Goal: Task Accomplishment & Management: Use online tool/utility

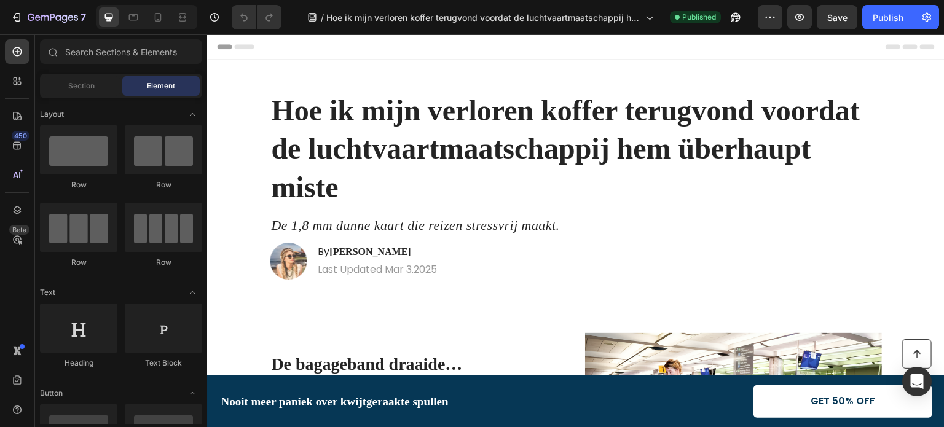
scroll to position [457, 0]
click at [735, 18] on icon "button" at bounding box center [733, 19] width 3 height 3
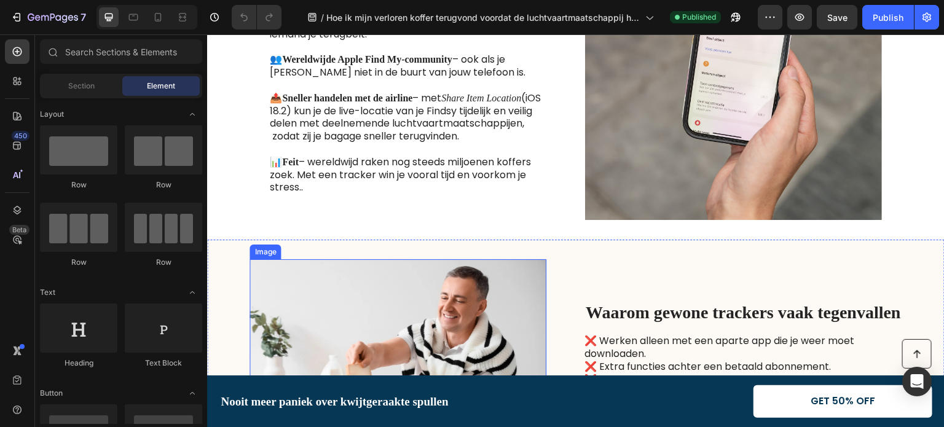
scroll to position [1291, 0]
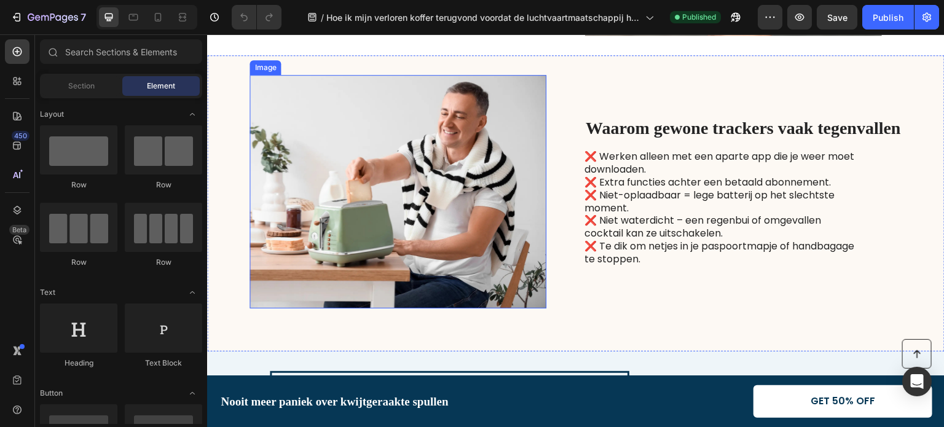
click at [375, 234] on img at bounding box center [398, 192] width 297 height 234
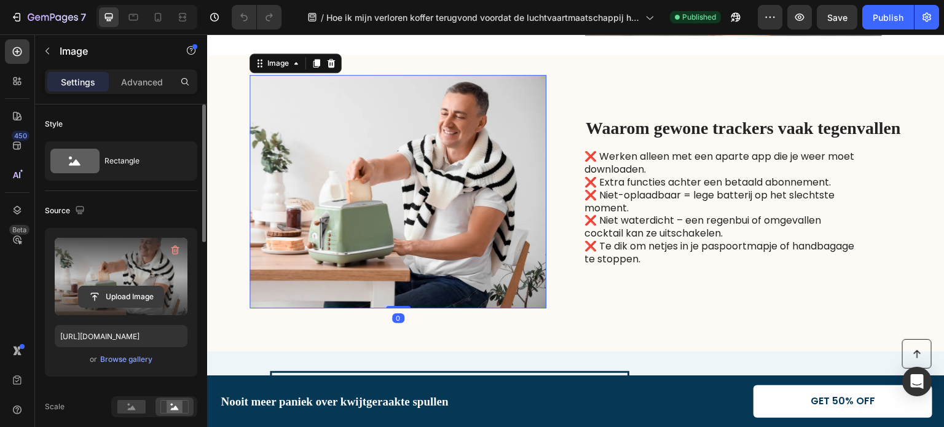
click at [117, 296] on input "file" at bounding box center [121, 297] width 85 height 21
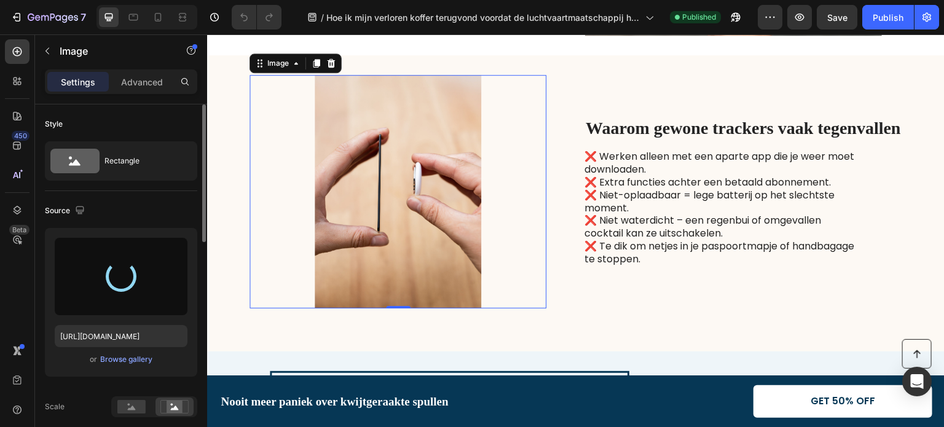
type input "[URL][DOMAIN_NAME]"
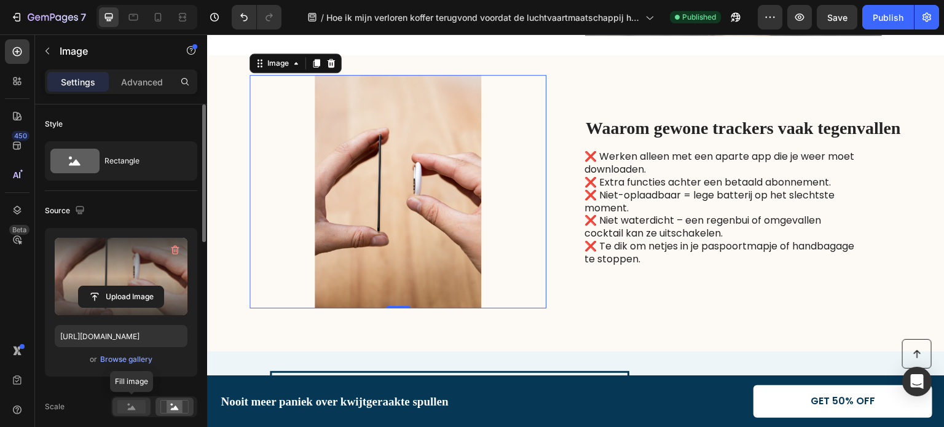
click at [131, 409] on icon at bounding box center [132, 408] width 8 height 4
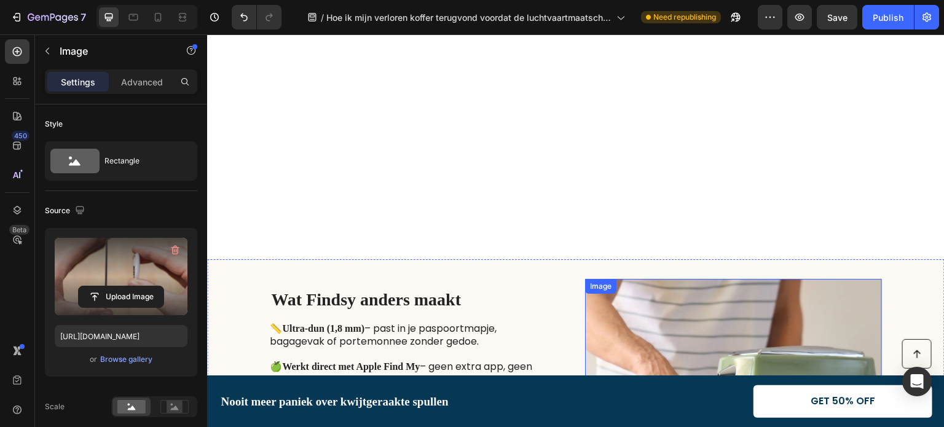
scroll to position [1906, 0]
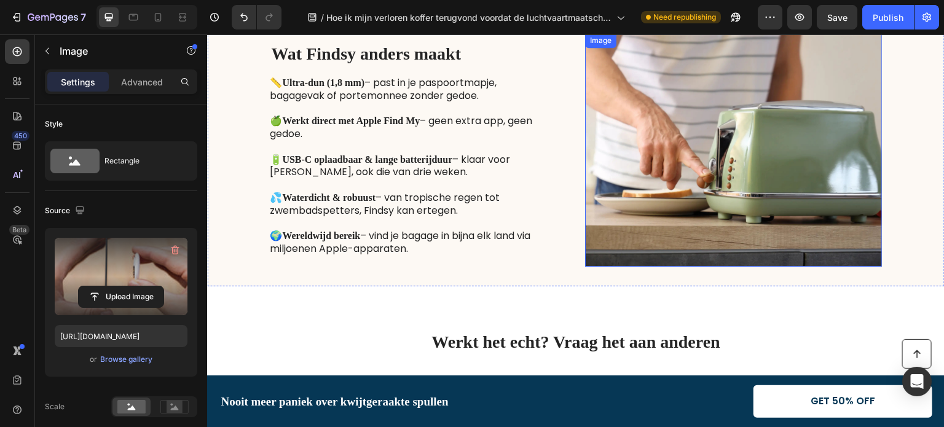
click at [756, 138] on img at bounding box center [733, 150] width 297 height 234
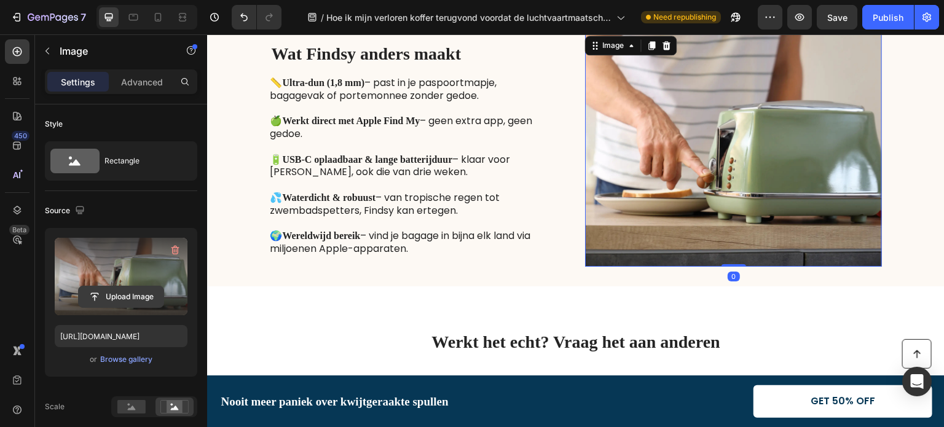
click at [127, 295] on input "file" at bounding box center [121, 297] width 85 height 21
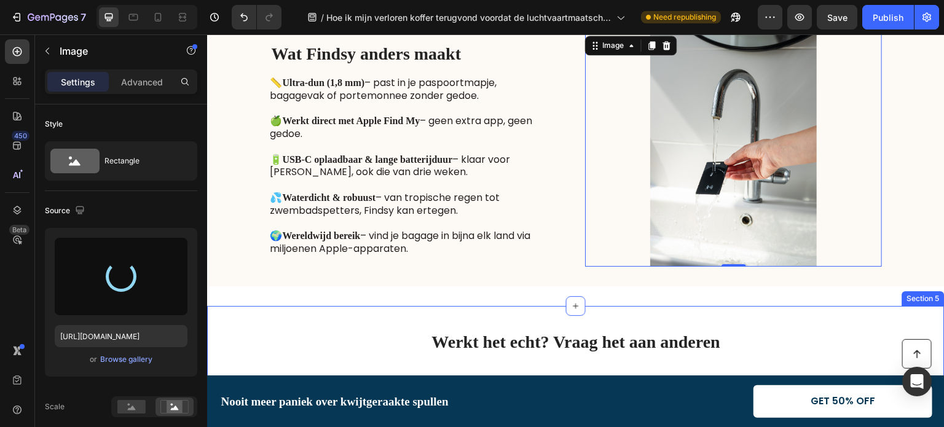
type input "[URL][DOMAIN_NAME]"
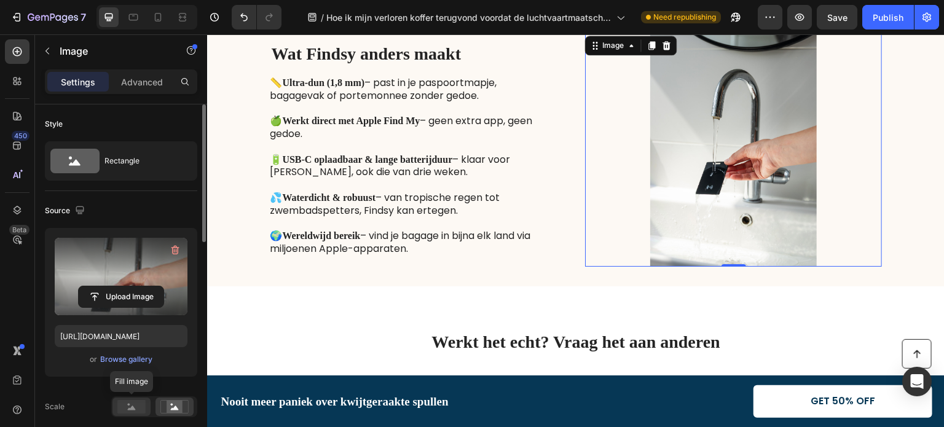
click at [125, 409] on rect at bounding box center [131, 407] width 28 height 14
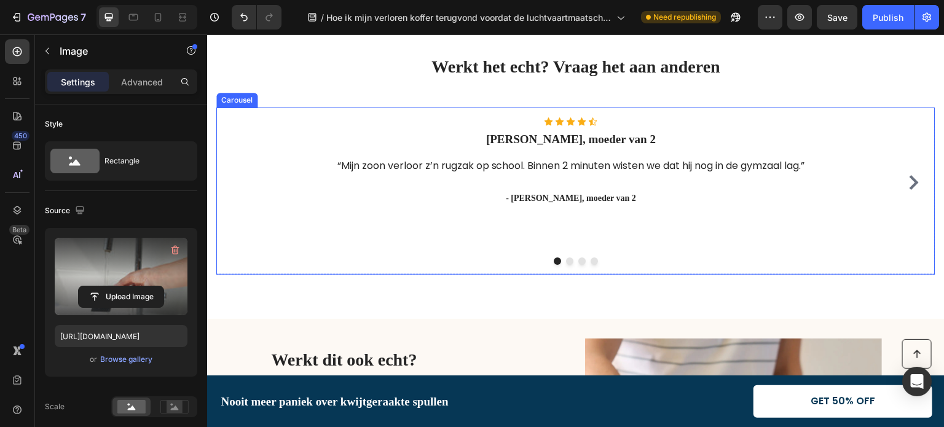
scroll to position [2366, 0]
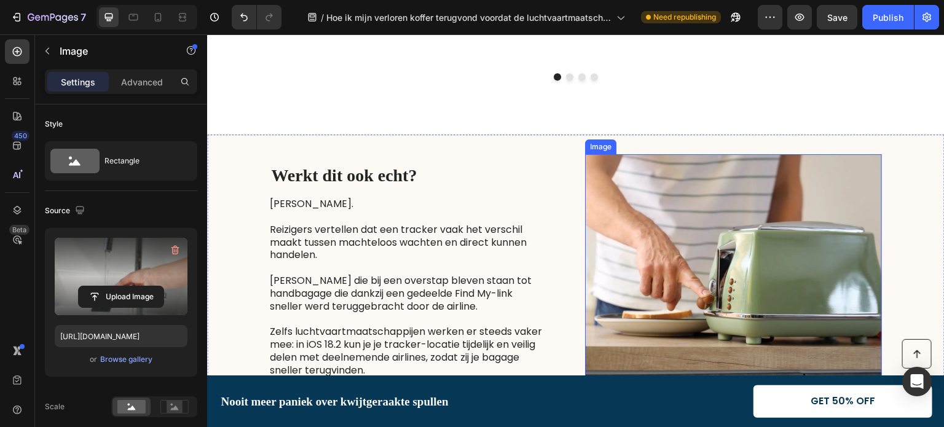
click at [666, 226] on img at bounding box center [733, 271] width 297 height 234
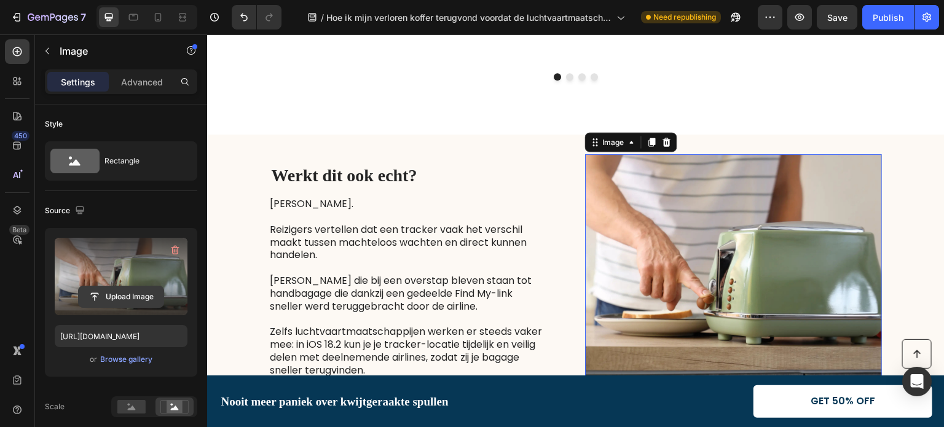
click at [121, 291] on input "file" at bounding box center [121, 297] width 85 height 21
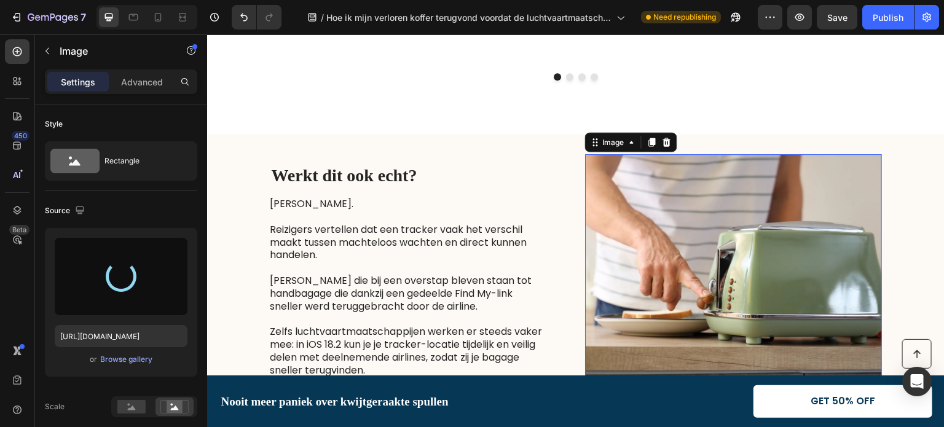
type input "[URL][DOMAIN_NAME]"
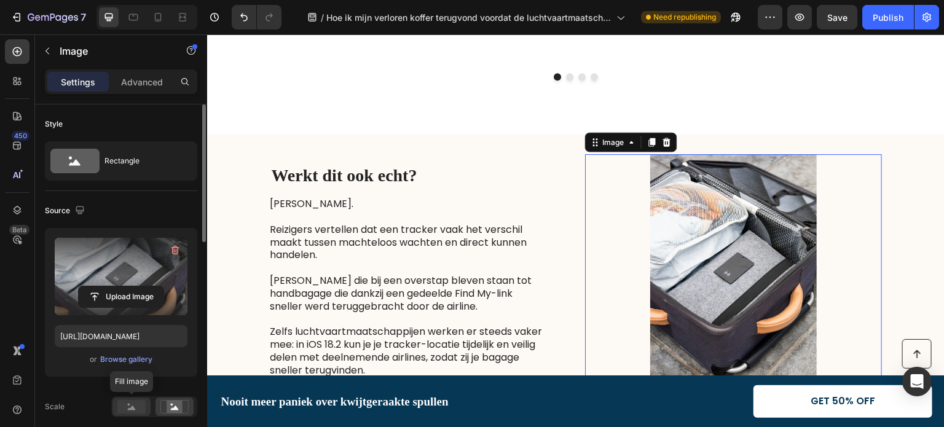
click at [125, 408] on rect at bounding box center [131, 407] width 28 height 14
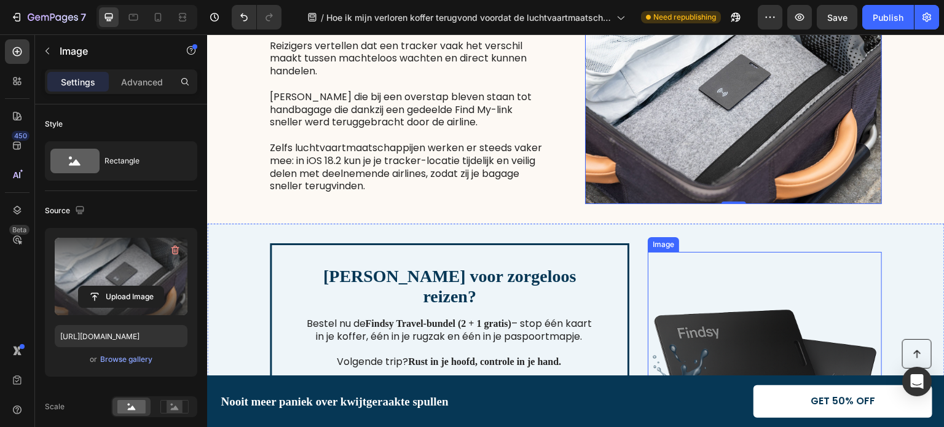
scroll to position [2796, 0]
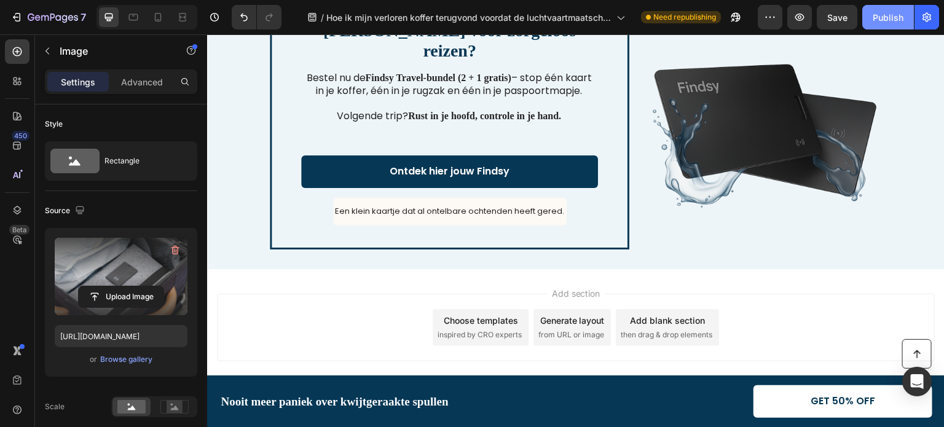
click at [891, 17] on div "Publish" at bounding box center [888, 17] width 31 height 13
click at [733, 21] on icon "button" at bounding box center [733, 19] width 3 height 3
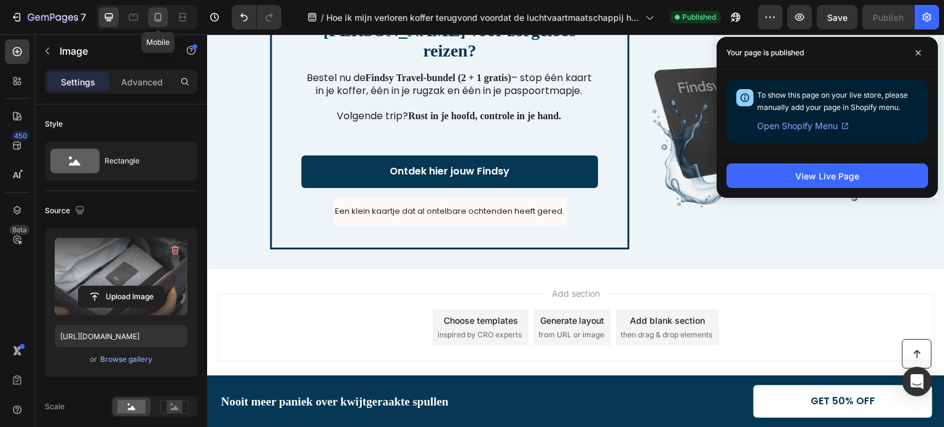
click at [154, 14] on icon at bounding box center [158, 17] width 12 height 12
type input "335"
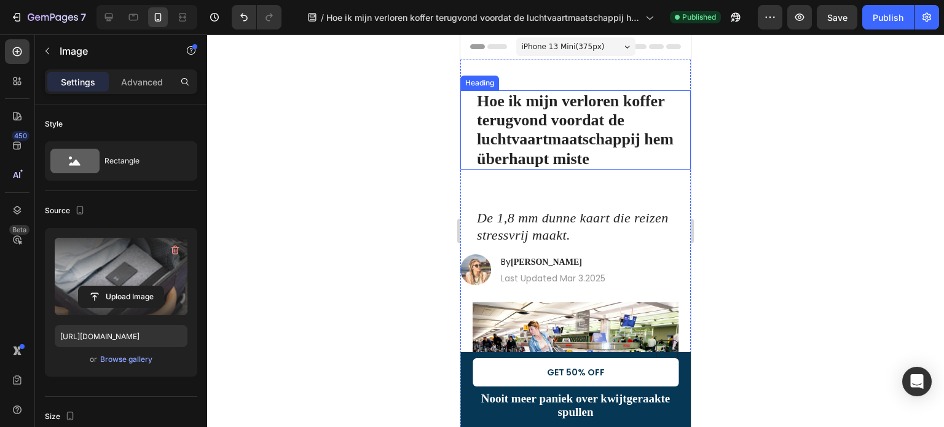
click at [520, 131] on h1 "Hoe ik mijn verloren koffer terugvond voordat de luchtvaartmaatschappij hem übe…" at bounding box center [583, 129] width 215 height 79
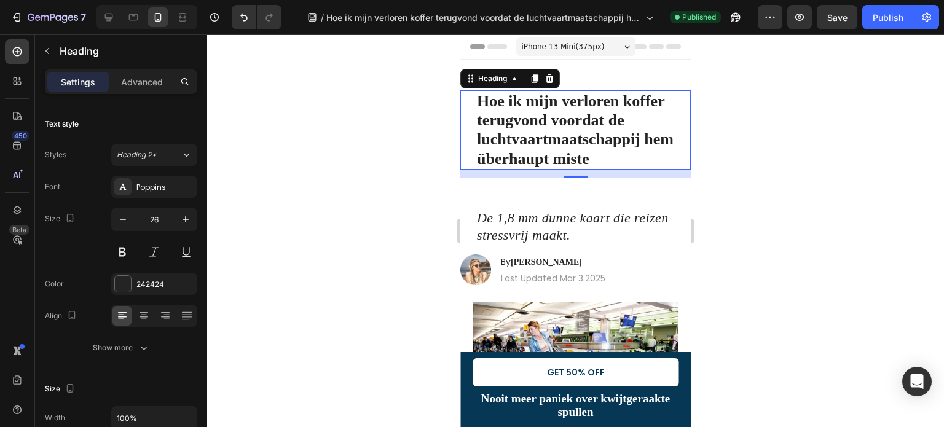
click at [510, 105] on strong "Hoe ik mijn verloren koffer terugvond voordat de luchtvaartmaatschappij hem übe…" at bounding box center [575, 130] width 197 height 76
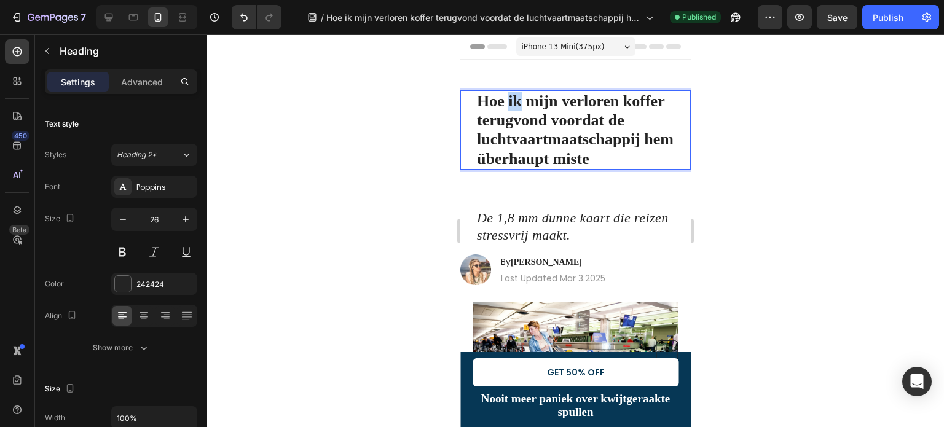
drag, startPoint x: 630, startPoint y: 221, endPoint x: 510, endPoint y: 105, distance: 166.5
click at [510, 105] on strong "Hoe ik mijn verloren koffer terugvond voordat de luchtvaartmaatschappij hem übe…" at bounding box center [575, 130] width 197 height 76
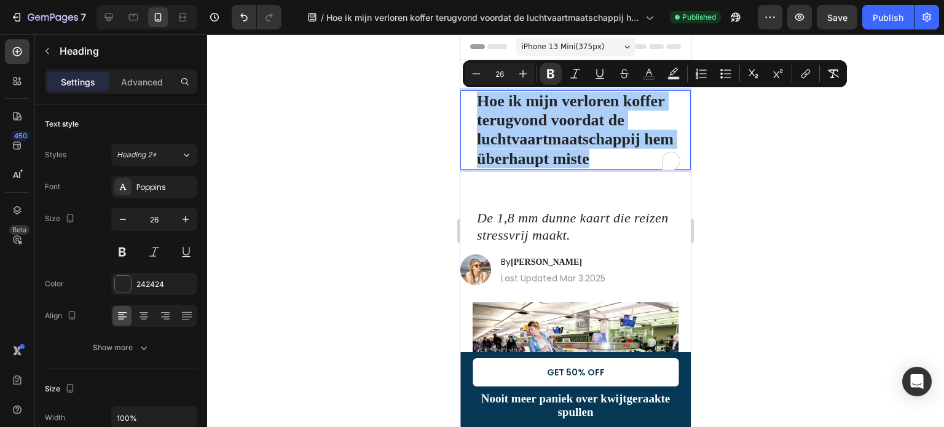
click at [498, 69] on input "26" at bounding box center [500, 73] width 25 height 15
click at [497, 69] on input "26" at bounding box center [500, 73] width 25 height 15
type input "24"
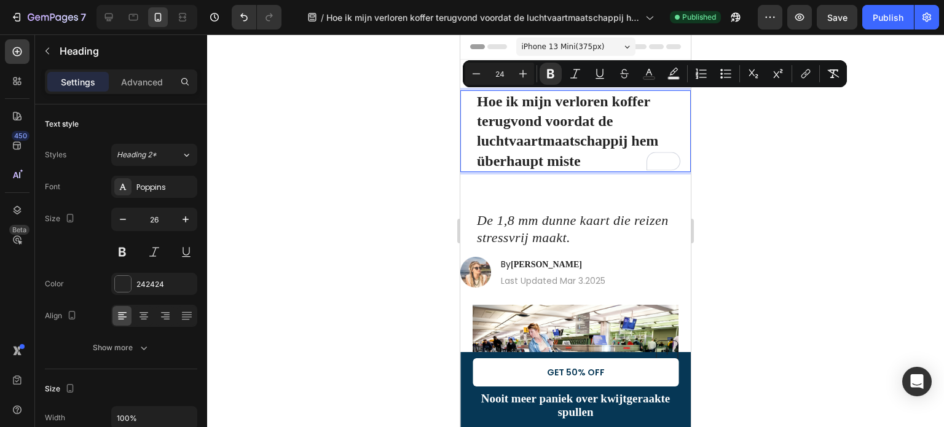
click at [368, 132] on div at bounding box center [575, 230] width 737 height 393
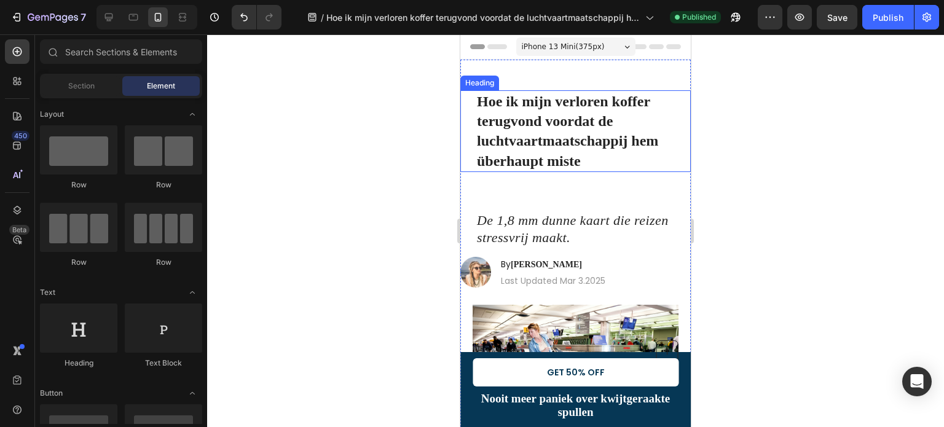
click at [529, 149] on span "Hoe ik mijn verloren koffer terugvond voordat de luchtvaartmaatschappij hem übe…" at bounding box center [567, 131] width 181 height 80
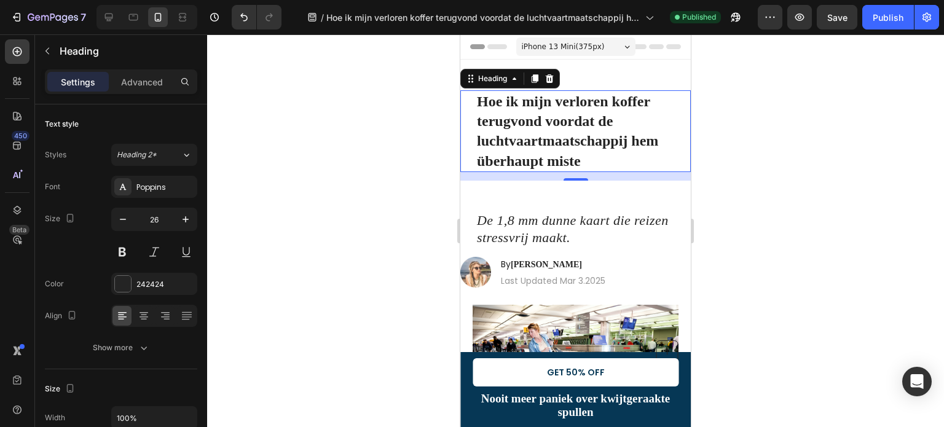
drag, startPoint x: 573, startPoint y: 179, endPoint x: 560, endPoint y: 144, distance: 37.0
click at [558, 136] on div "⁠⁠⁠⁠⁠⁠⁠ Hoe ik mijn verloren koffer terugvond voordat de luchtvaartmaatschappij…" at bounding box center [576, 131] width 231 height 82
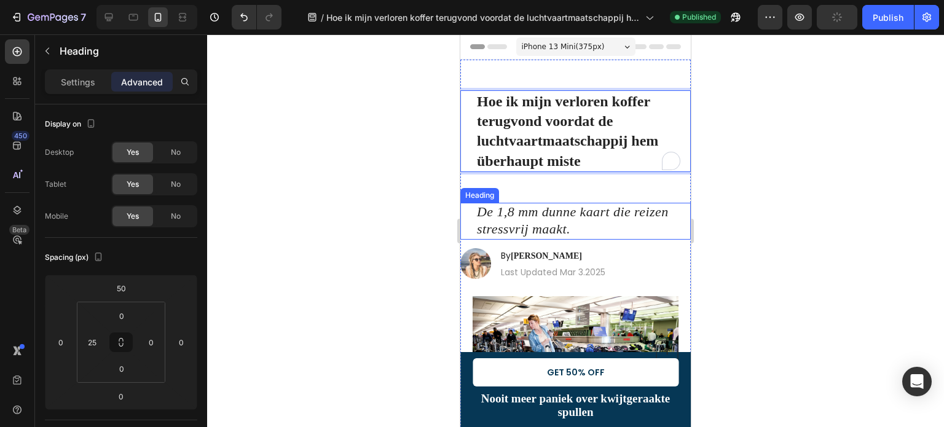
click at [544, 216] on icon "De 1,8 mm dunne kaart die reizen stressvrij maakt." at bounding box center [573, 220] width 192 height 33
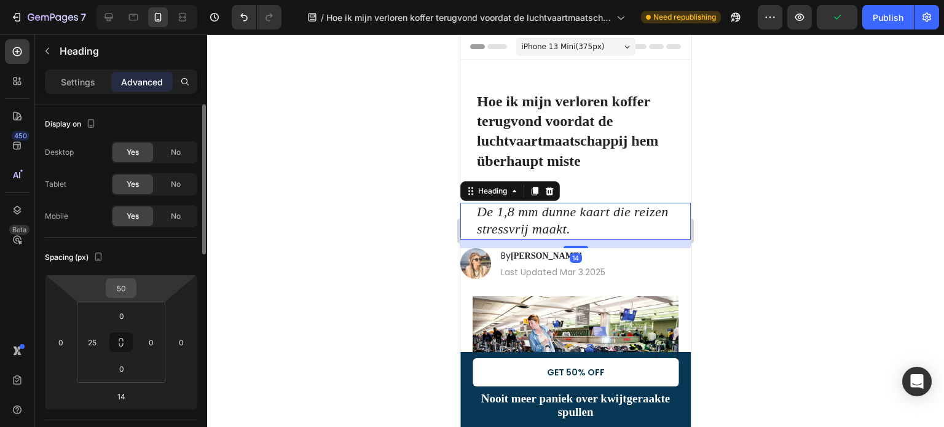
click at [122, 287] on input "50" at bounding box center [121, 288] width 25 height 18
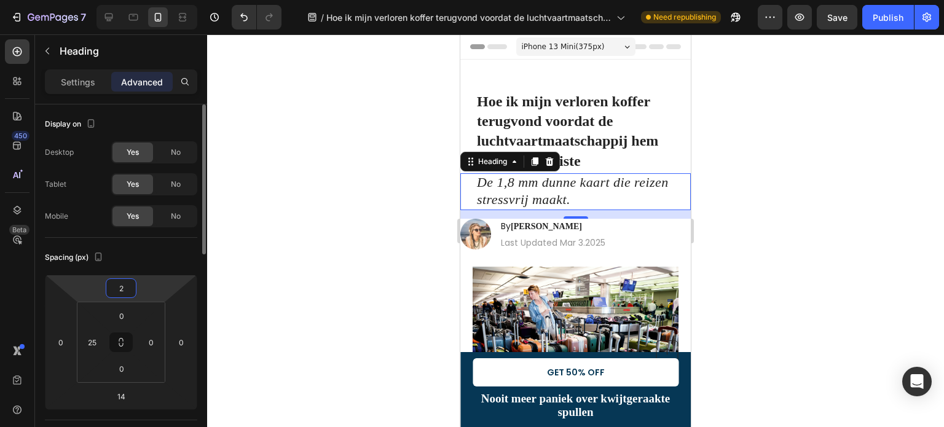
type input "20"
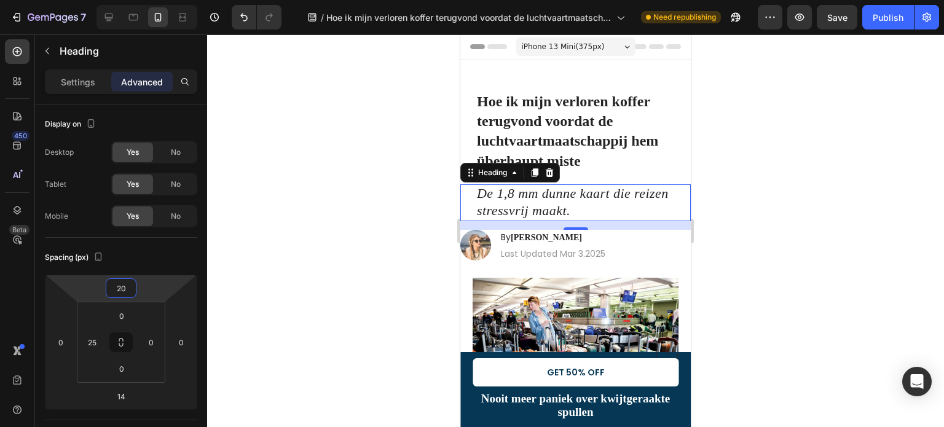
click at [355, 179] on div at bounding box center [575, 230] width 737 height 393
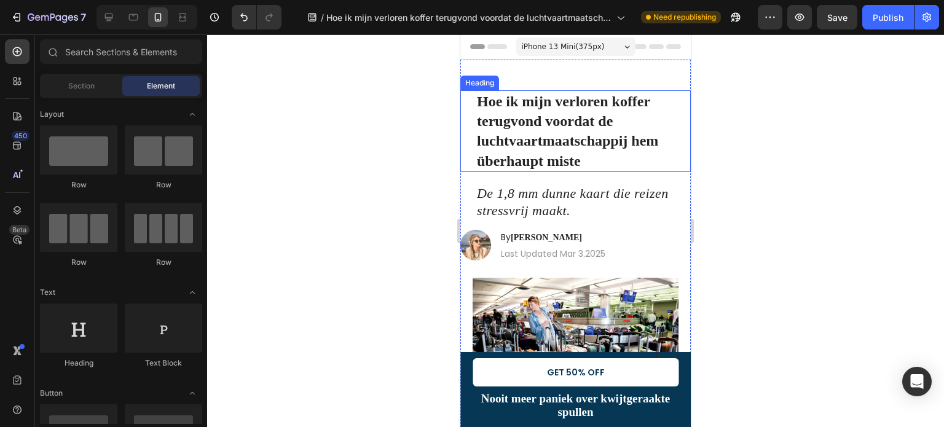
click at [530, 119] on strong "Hoe ik mijn verloren koffer terugvond voordat de luchtvaartmaatschappij hem übe…" at bounding box center [567, 131] width 181 height 76
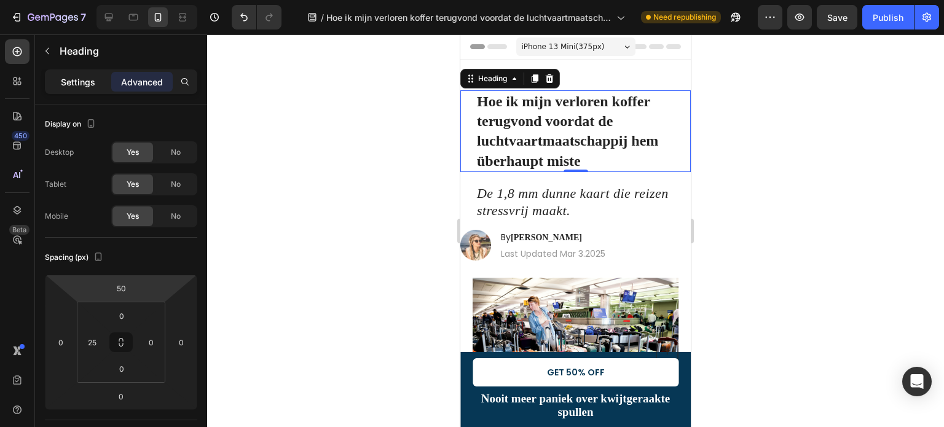
click at [71, 80] on p "Settings" at bounding box center [78, 82] width 34 height 13
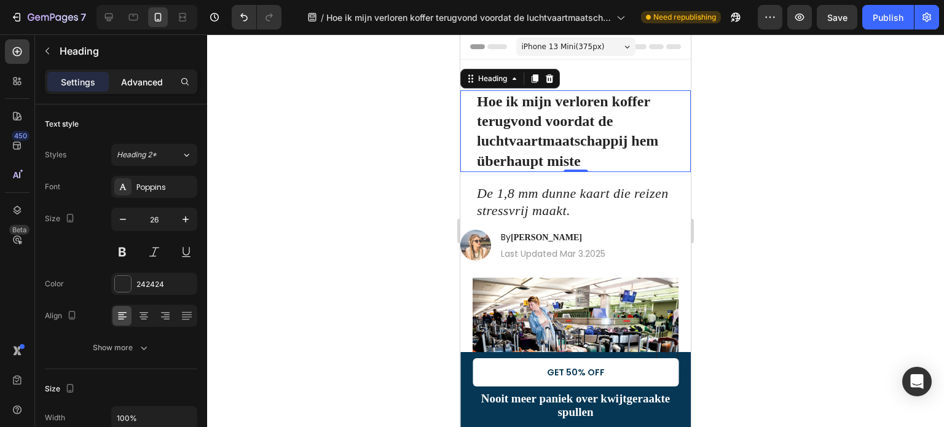
click at [154, 83] on p "Advanced" at bounding box center [142, 82] width 42 height 13
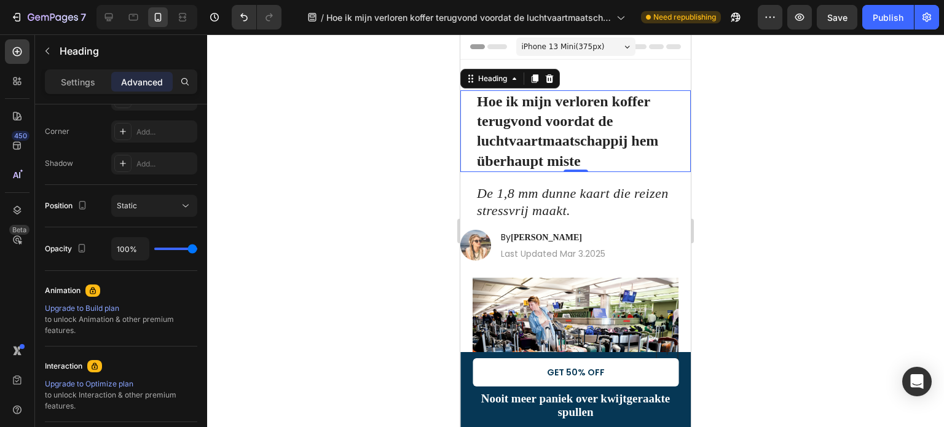
click at [574, 122] on strong "Hoe ik mijn verloren koffer terugvond voordat de luchtvaartmaatschappij hem übe…" at bounding box center [567, 131] width 181 height 76
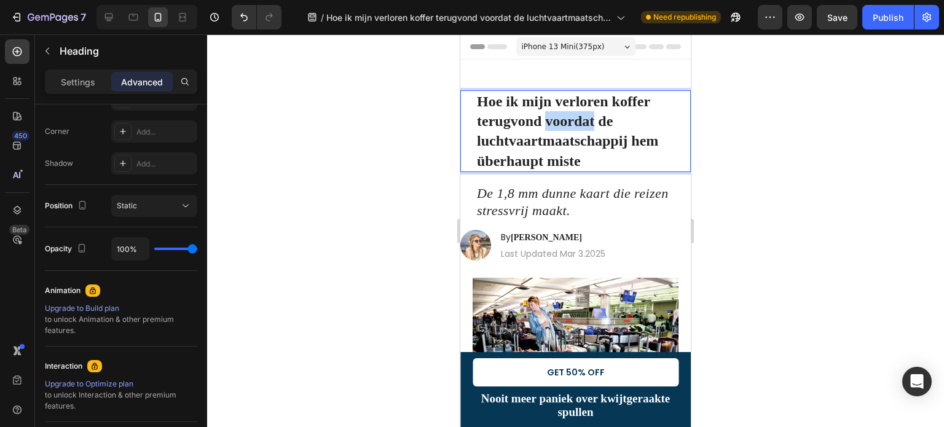
click at [574, 122] on strong "Hoe ik mijn verloren koffer terugvond voordat de luchtvaartmaatschappij hem übe…" at bounding box center [567, 131] width 181 height 76
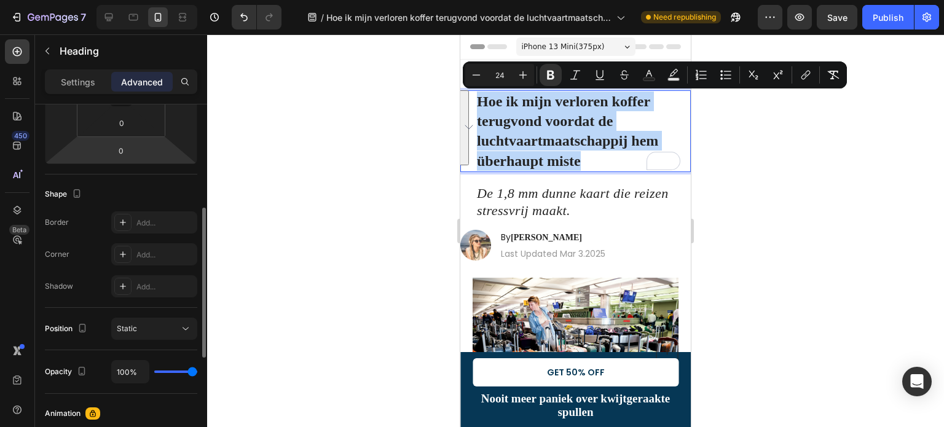
scroll to position [369, 0]
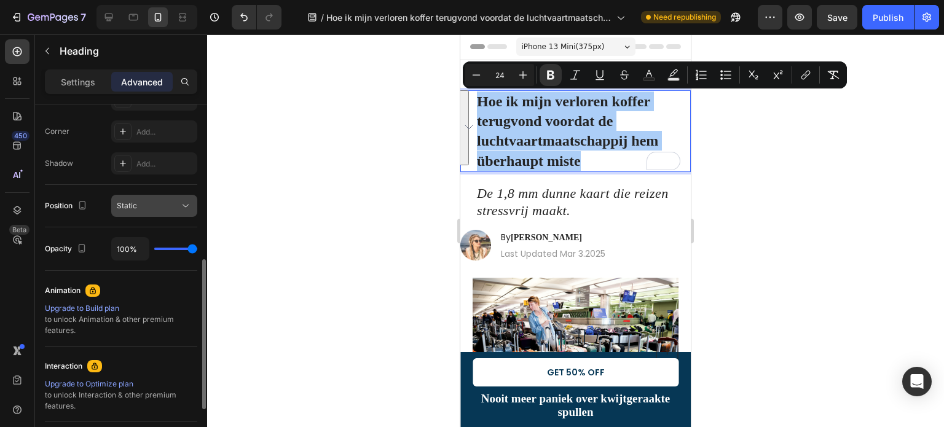
click at [143, 209] on div "Static" at bounding box center [148, 205] width 63 height 11
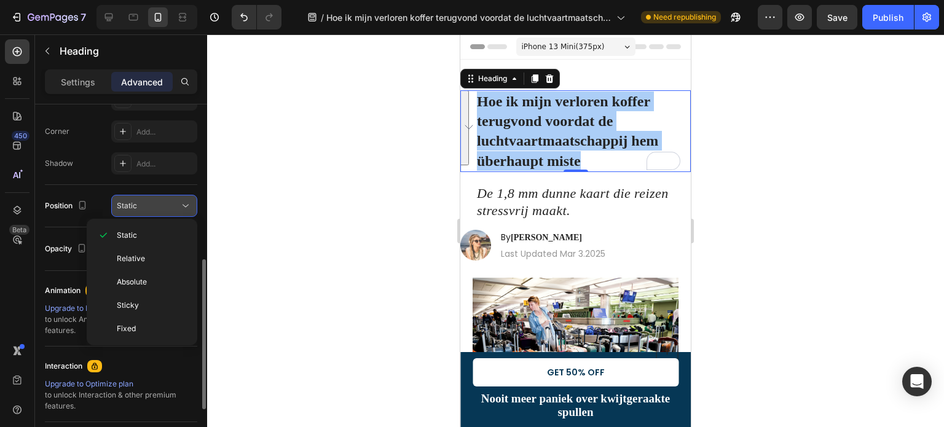
click at [143, 209] on div "Static" at bounding box center [148, 205] width 63 height 11
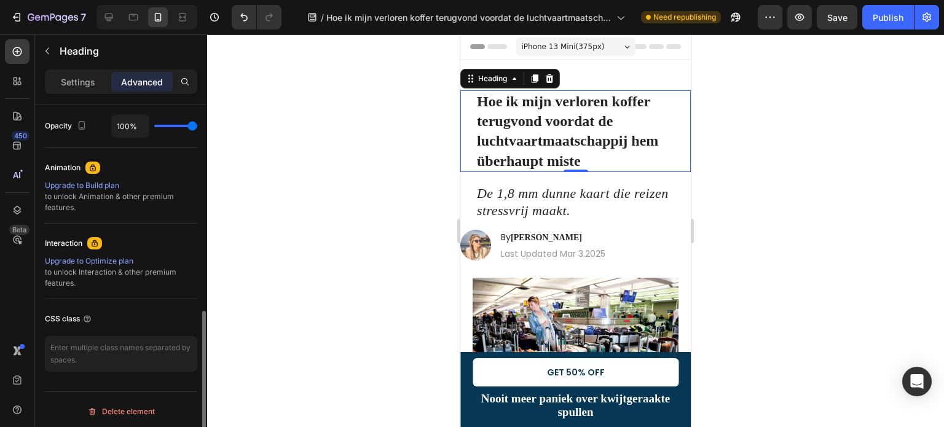
scroll to position [494, 0]
click at [74, 73] on div "Settings" at bounding box center [77, 82] width 61 height 20
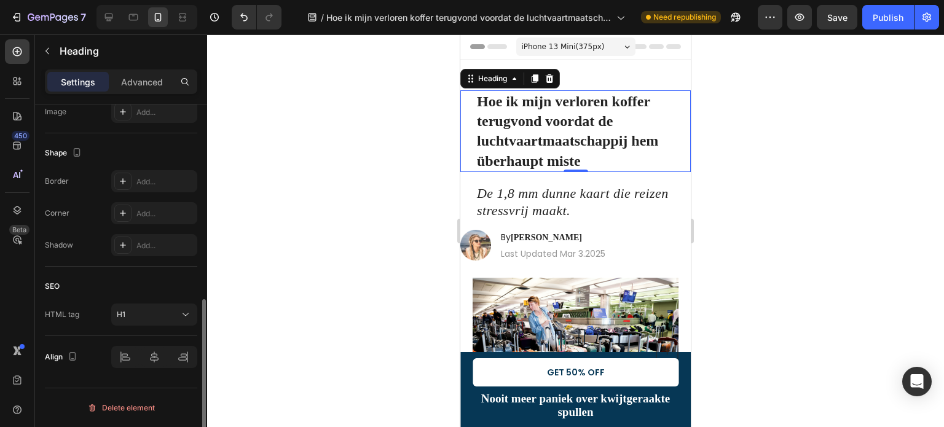
scroll to position [438, 0]
click at [155, 315] on div "H1" at bounding box center [148, 316] width 63 height 11
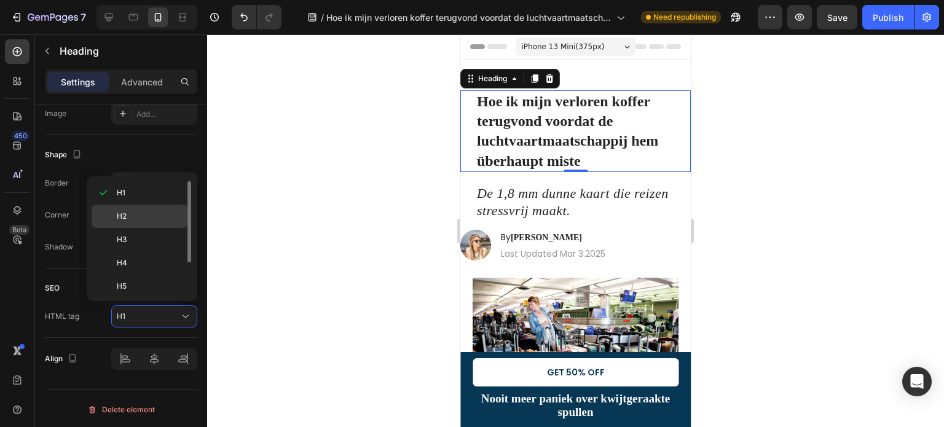
click at [123, 212] on span "H2" at bounding box center [122, 216] width 10 height 11
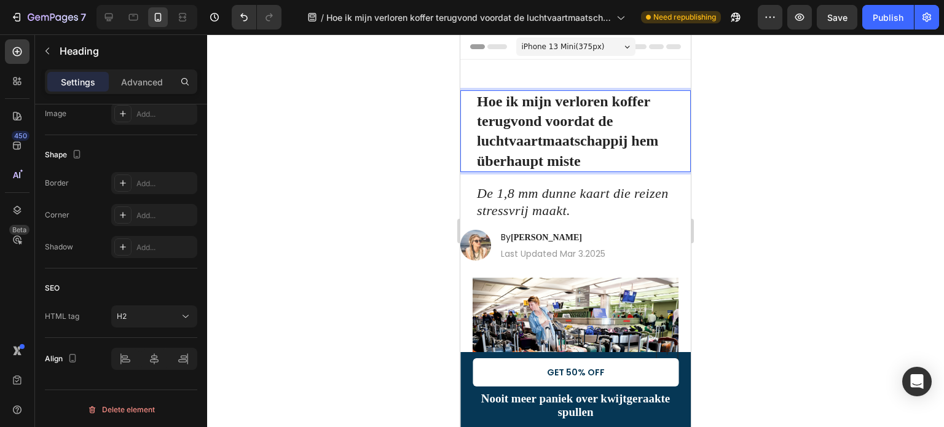
click at [504, 133] on strong "Hoe ik mijn verloren koffer terugvond voordat de luchtvaartmaatschappij hem übe…" at bounding box center [567, 131] width 181 height 76
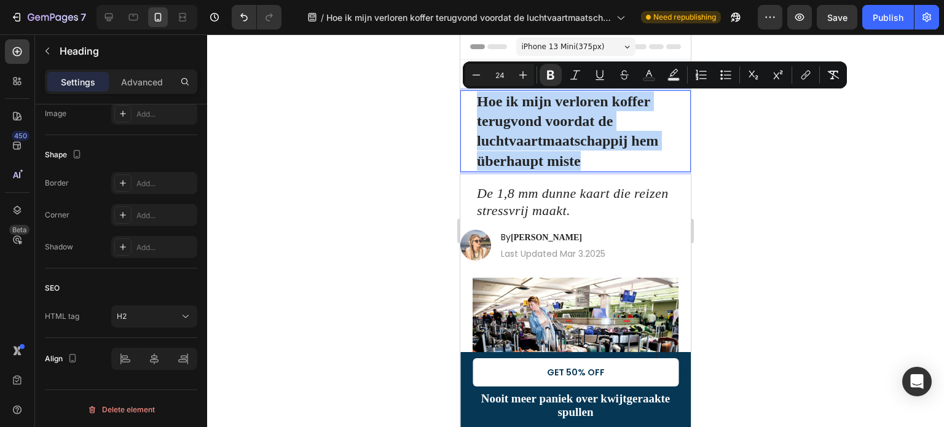
drag, startPoint x: 505, startPoint y: 133, endPoint x: 509, endPoint y: 139, distance: 7.0
click at [504, 133] on strong "Hoe ik mijn verloren koffer terugvond voordat de luchtvaartmaatschappij hem übe…" at bounding box center [567, 131] width 181 height 76
click at [509, 139] on strong "Hoe ik mijn verloren koffer terugvond voordat de luchtvaartmaatschappij hem übe…" at bounding box center [567, 131] width 181 height 76
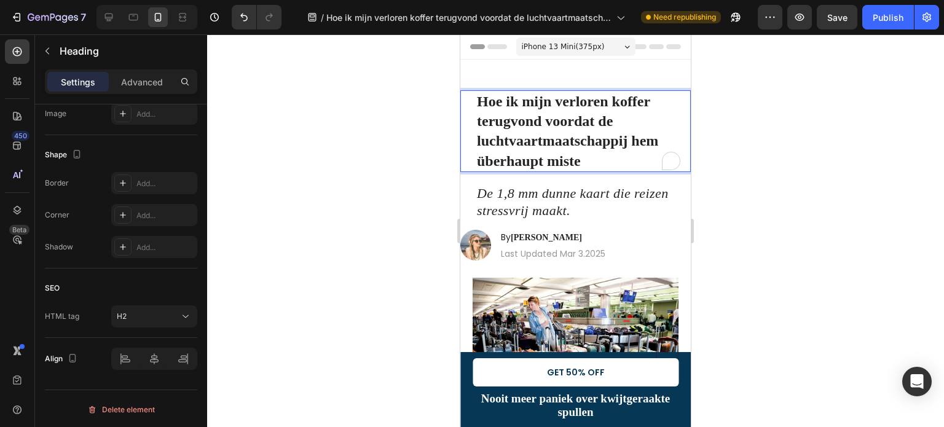
click at [561, 157] on strong "Hoe ik mijn verloren koffer terugvond voordat de luchtvaartmaatschappij hem übe…" at bounding box center [567, 131] width 181 height 76
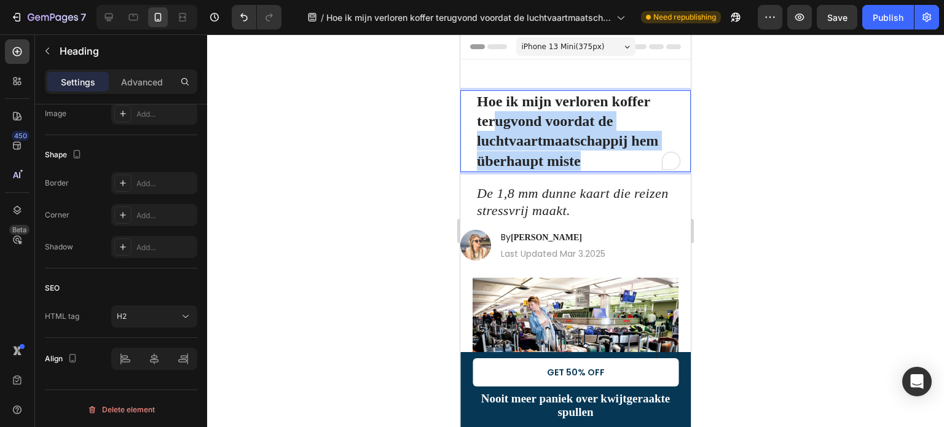
drag, startPoint x: 579, startPoint y: 159, endPoint x: 494, endPoint y: 120, distance: 93.5
click at [494, 120] on strong "Hoe ik mijn verloren koffer terugvond voordat de luchtvaartmaatschappij hem übe…" at bounding box center [567, 131] width 181 height 76
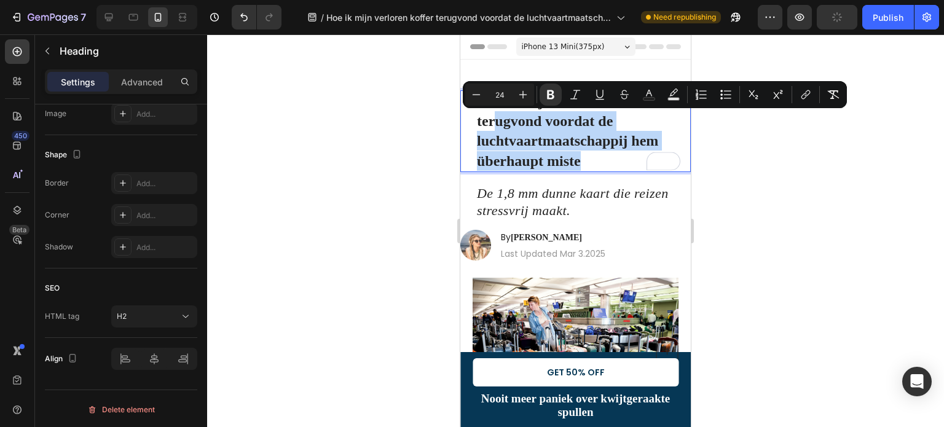
click at [496, 117] on strong "Hoe ik mijn verloren koffer terugvond voordat de luchtvaartmaatschappij hem übe…" at bounding box center [567, 131] width 181 height 76
click at [497, 117] on strong "Hoe ik mijn verloren koffer terugvond voordat de luchtvaartmaatschappij hem übe…" at bounding box center [567, 131] width 181 height 76
click at [494, 123] on strong "Hoe ik mijn verloren koffer terugvond voordat de luchtvaartmaatschappij hem übe…" at bounding box center [567, 131] width 181 height 76
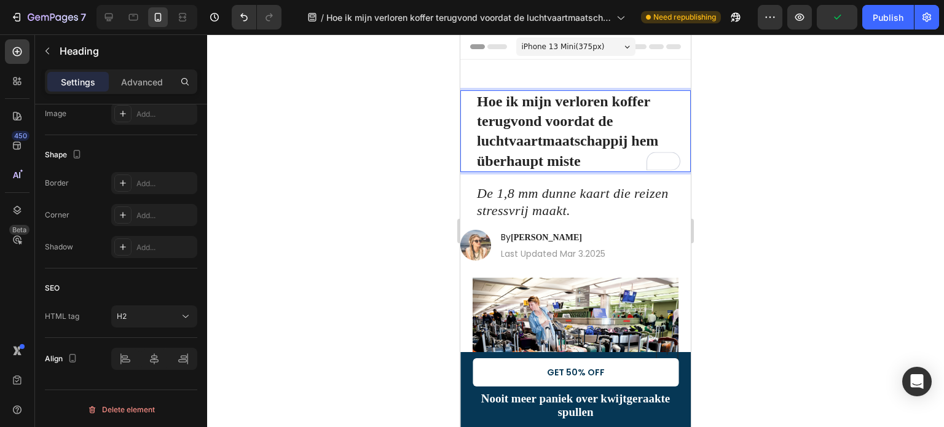
click at [495, 125] on strong "Hoe ik mijn verloren koffer terugvond voordat de luchtvaartmaatschappij hem übe…" at bounding box center [567, 131] width 181 height 76
click at [483, 100] on strong "Hoe ik mijn verloren koffer terugvond voordat de luchtvaartmaatschappij hem übe…" at bounding box center [567, 131] width 181 height 76
drag, startPoint x: 478, startPoint y: 100, endPoint x: 588, endPoint y: 160, distance: 124.6
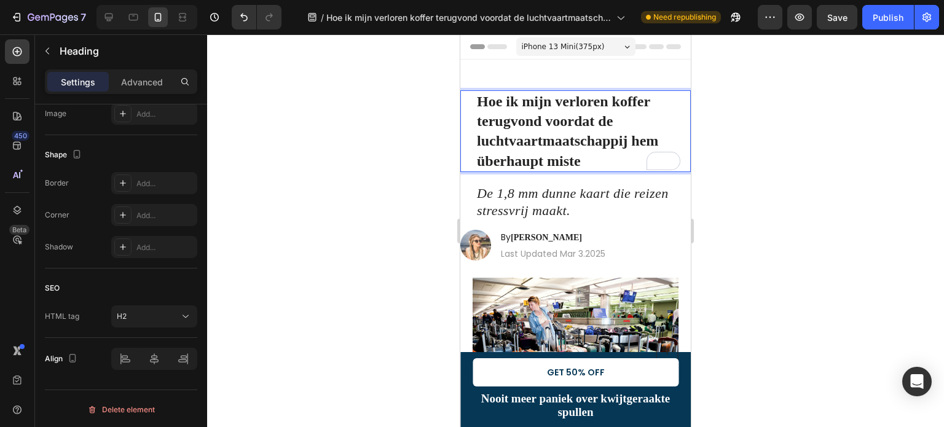
click at [603, 168] on p "Hoe ik mijn verloren koffer terugvond voordat de luchtvaartmaatschappij hem übe…" at bounding box center [583, 131] width 213 height 79
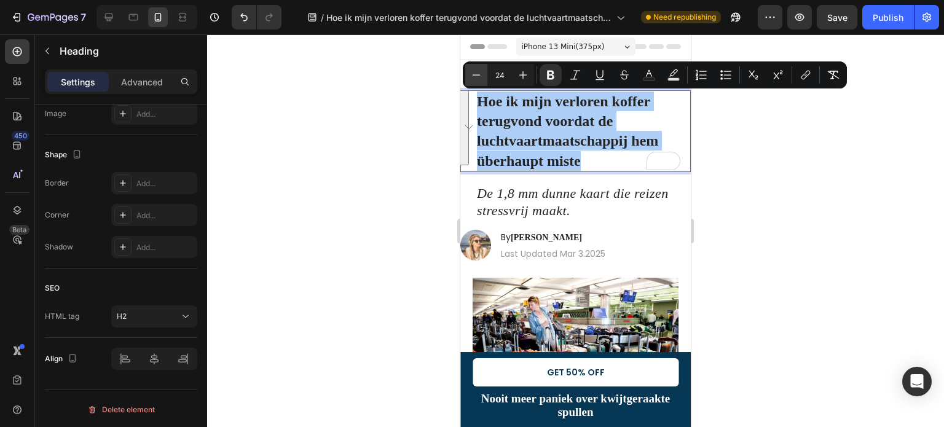
click at [478, 76] on icon "Editor contextual toolbar" at bounding box center [476, 75] width 12 height 12
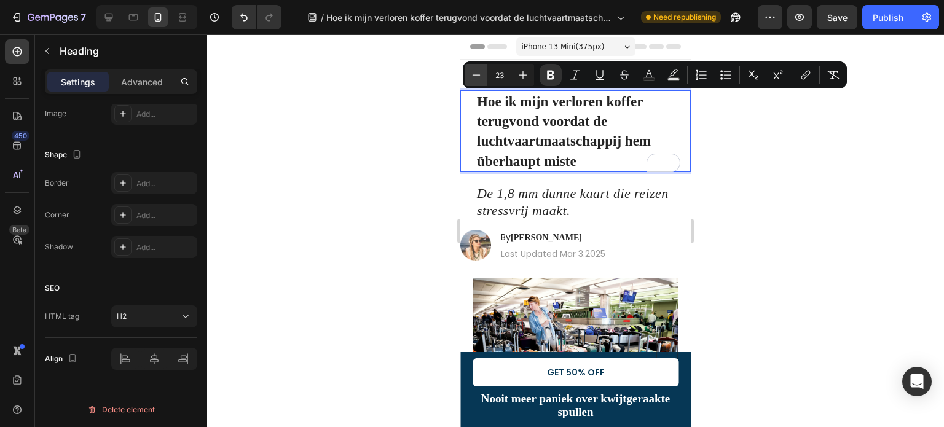
click at [478, 76] on icon "Editor contextual toolbar" at bounding box center [476, 75] width 12 height 12
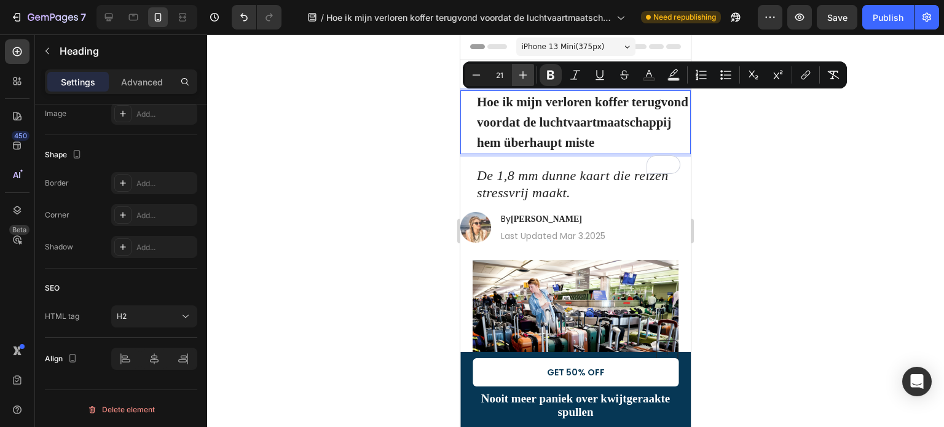
click at [521, 76] on icon "Editor contextual toolbar" at bounding box center [523, 75] width 12 height 12
type input "22"
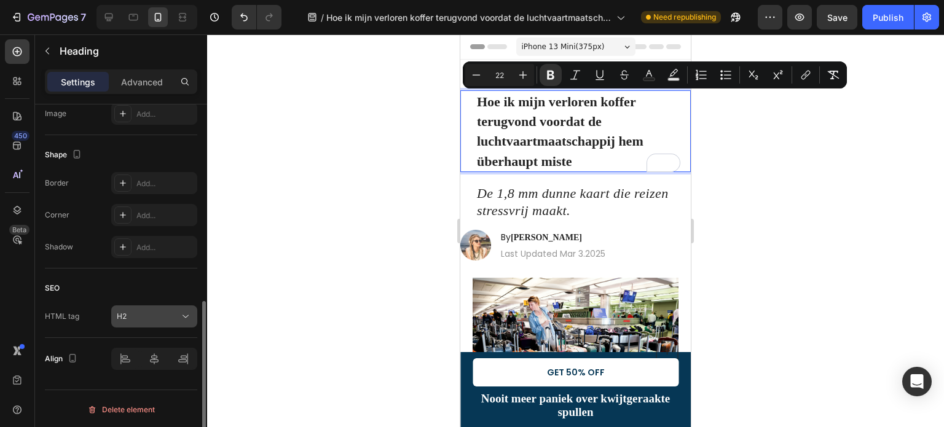
click at [172, 314] on div "H2" at bounding box center [148, 316] width 63 height 11
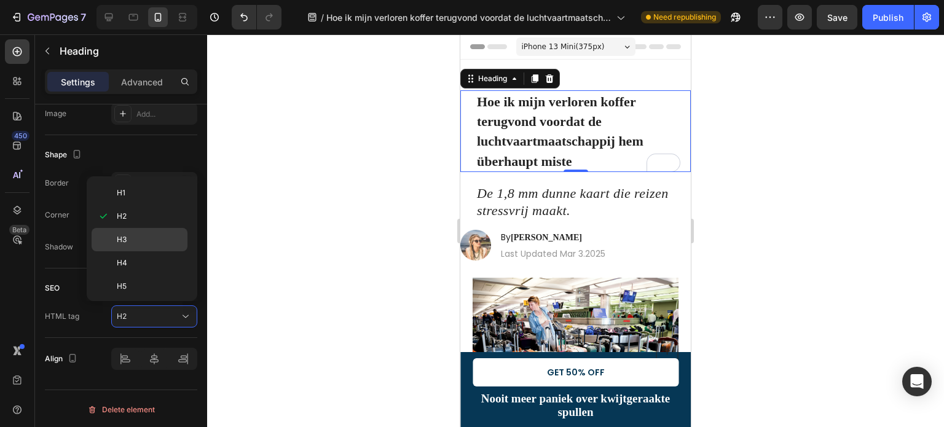
click at [122, 239] on span "H3" at bounding box center [122, 239] width 10 height 11
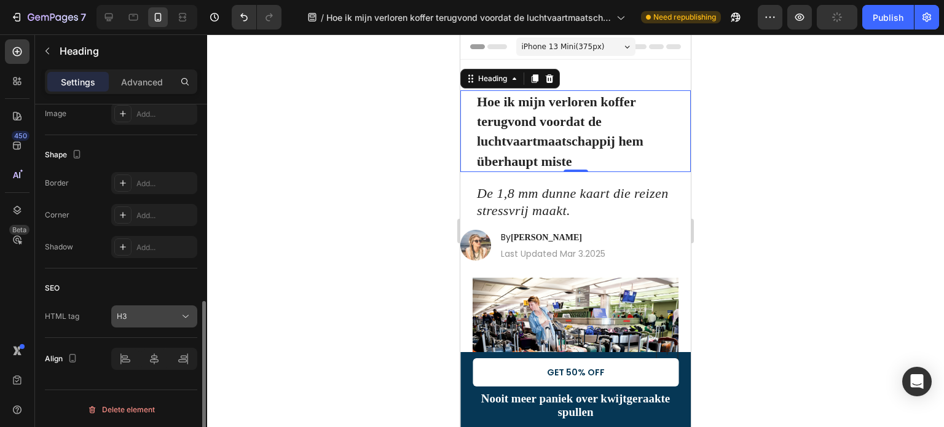
click at [139, 318] on div "H3" at bounding box center [148, 316] width 63 height 11
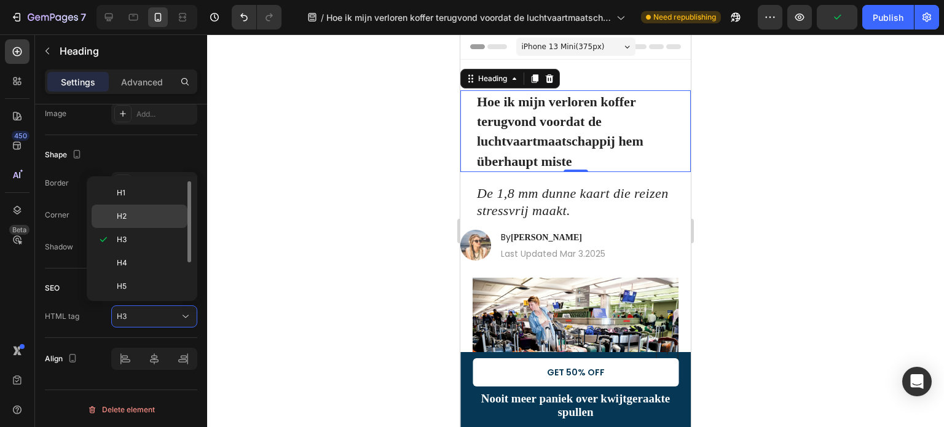
click at [120, 217] on span "H2" at bounding box center [122, 216] width 10 height 11
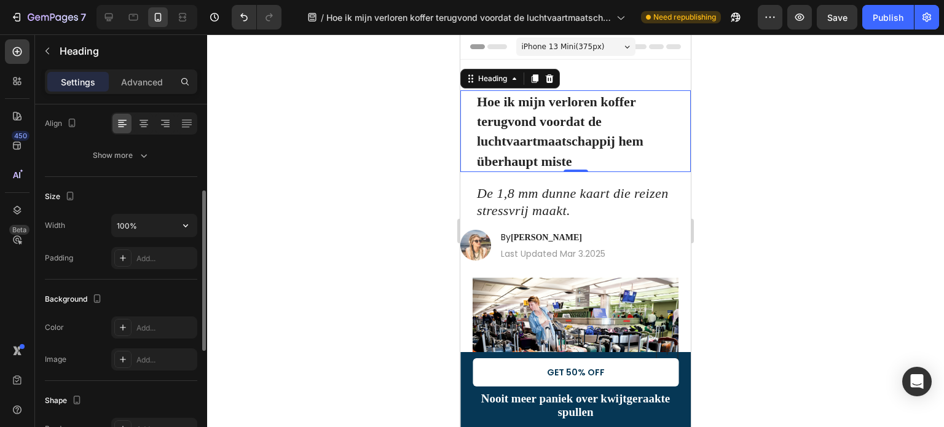
scroll to position [69, 0]
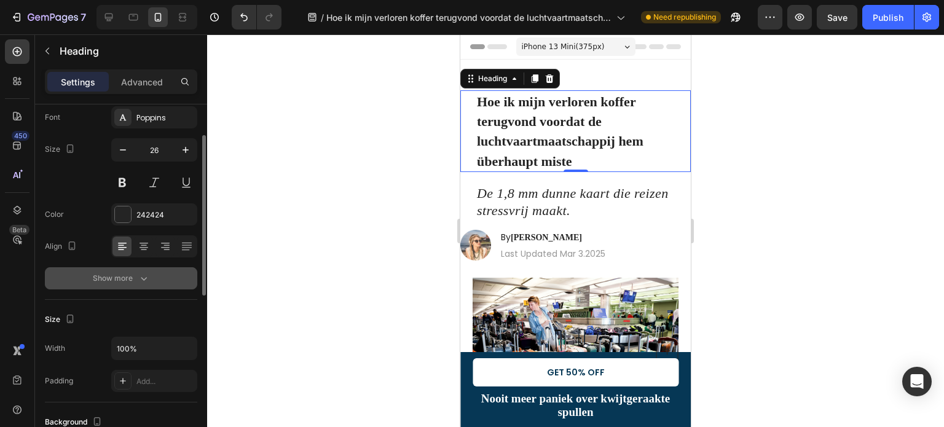
click at [143, 274] on icon "button" at bounding box center [144, 278] width 12 height 12
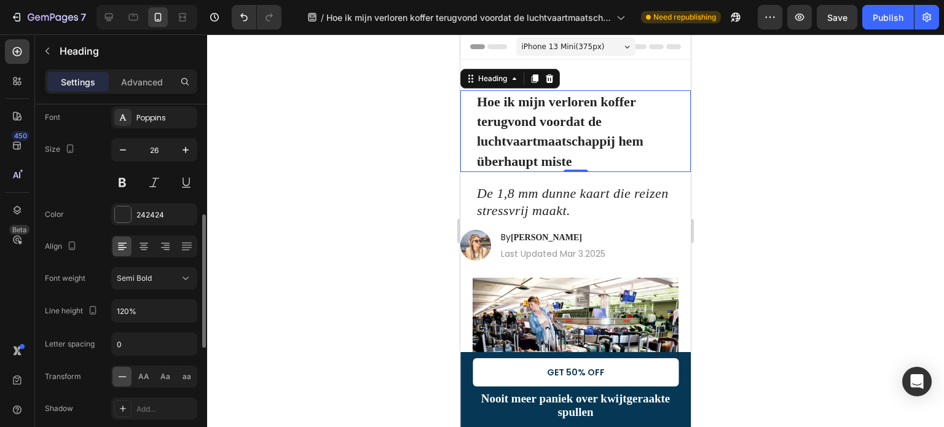
scroll to position [131, 0]
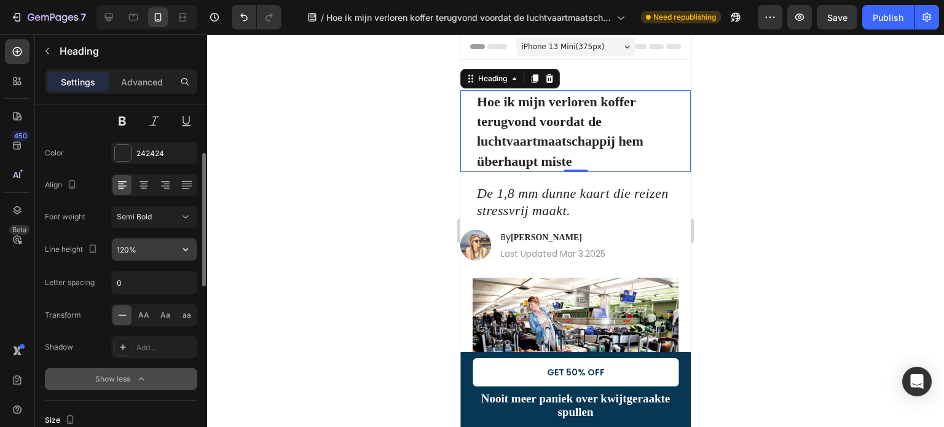
click at [148, 250] on input "120%" at bounding box center [154, 250] width 85 height 22
click at [187, 251] on icon "button" at bounding box center [186, 249] width 12 height 12
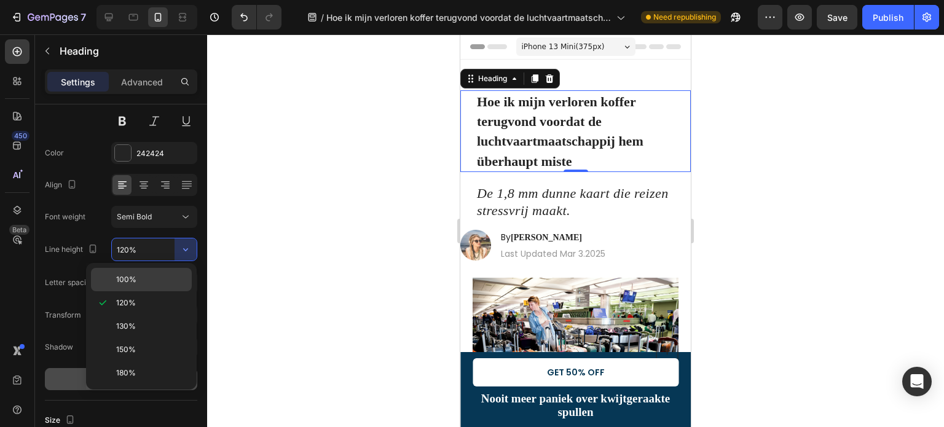
click at [124, 279] on span "100%" at bounding box center [126, 279] width 20 height 11
type input "100%"
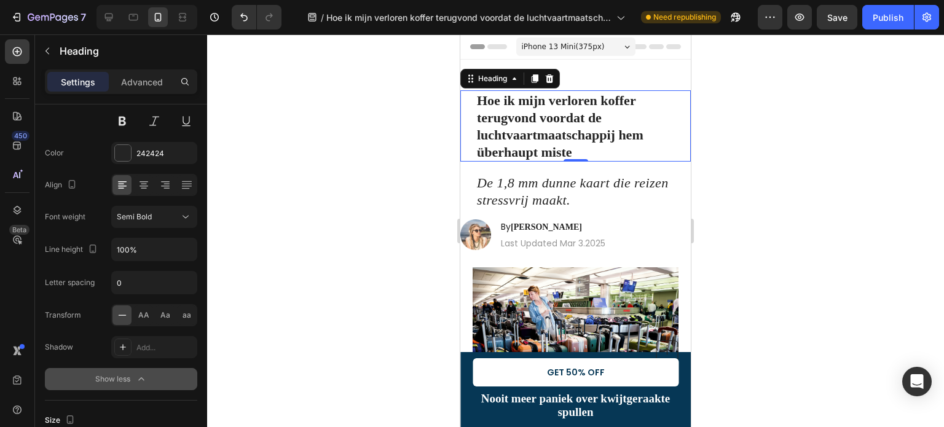
click at [386, 161] on div at bounding box center [575, 230] width 737 height 393
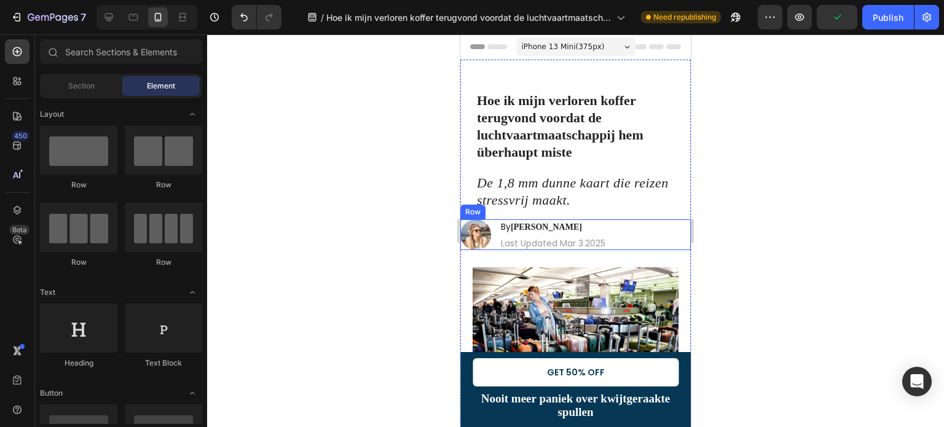
click at [620, 229] on div "Image By [PERSON_NAME] Heading Last Updated [DATE] Text Block Row" at bounding box center [576, 234] width 231 height 31
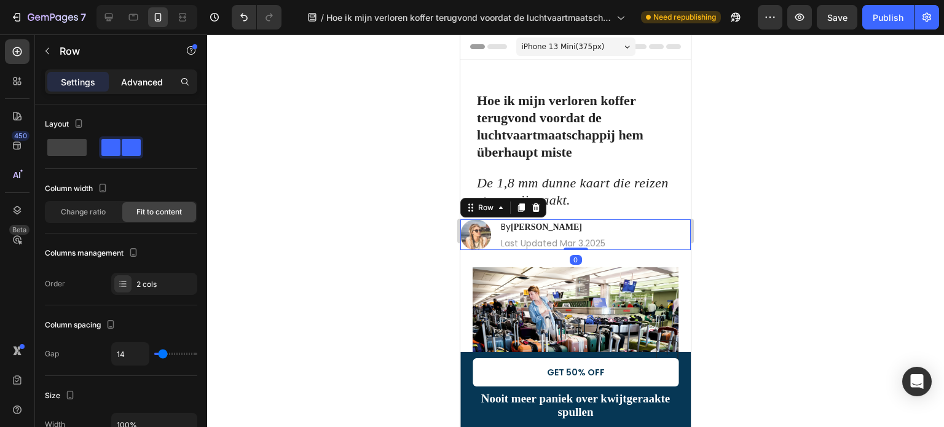
click at [148, 81] on p "Advanced" at bounding box center [142, 82] width 42 height 13
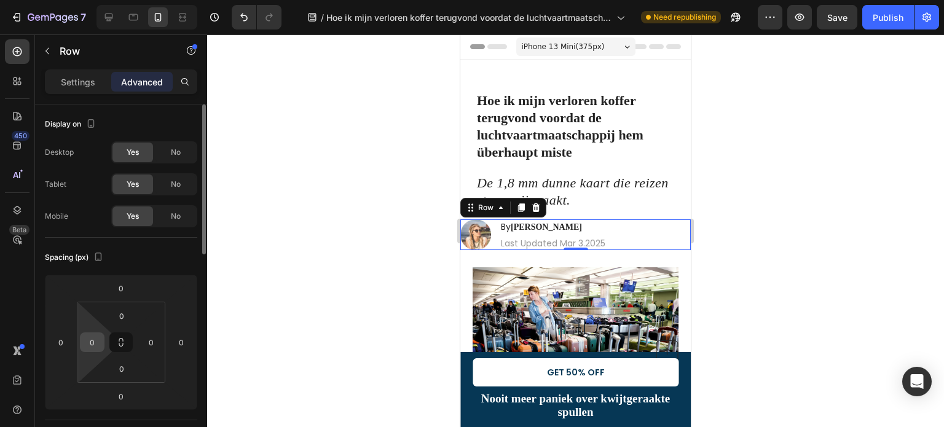
click at [93, 345] on input "0" at bounding box center [92, 342] width 18 height 18
type input "3"
type input "20"
click at [359, 250] on div at bounding box center [575, 230] width 737 height 393
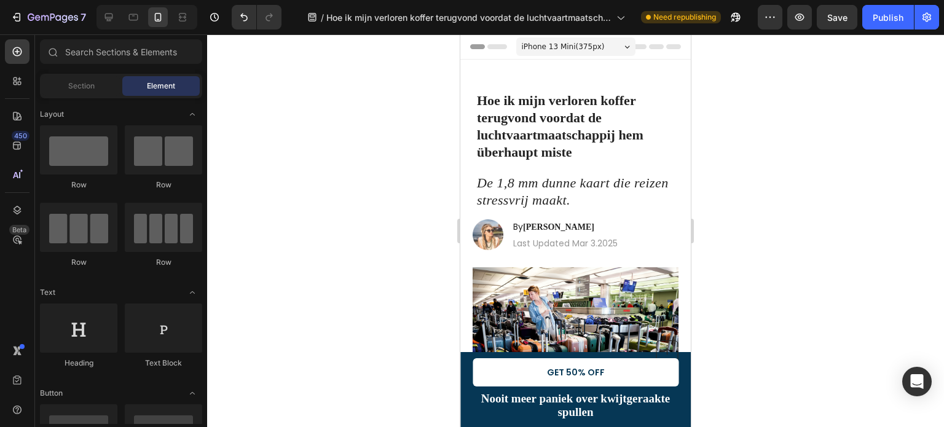
click at [365, 228] on div at bounding box center [575, 230] width 737 height 393
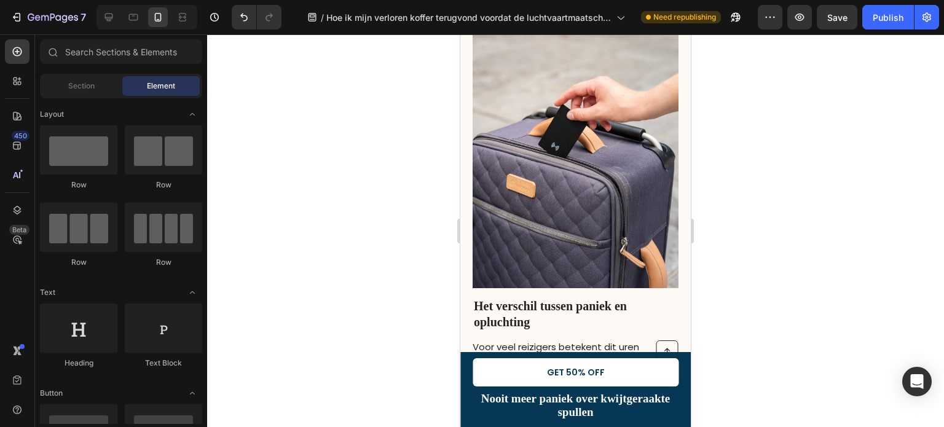
scroll to position [615, 0]
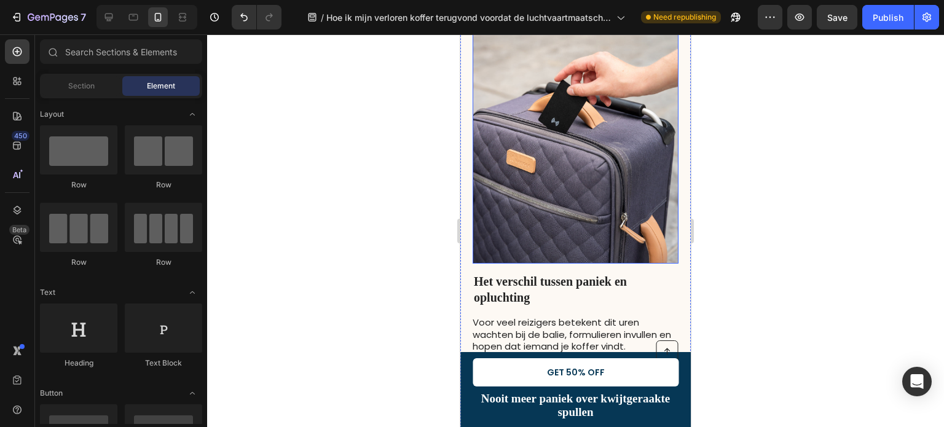
click at [590, 195] on img at bounding box center [576, 119] width 206 height 288
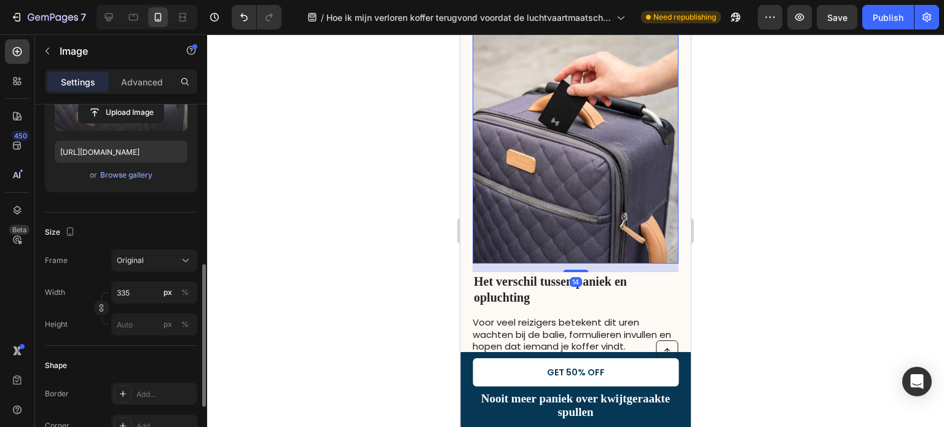
scroll to position [246, 0]
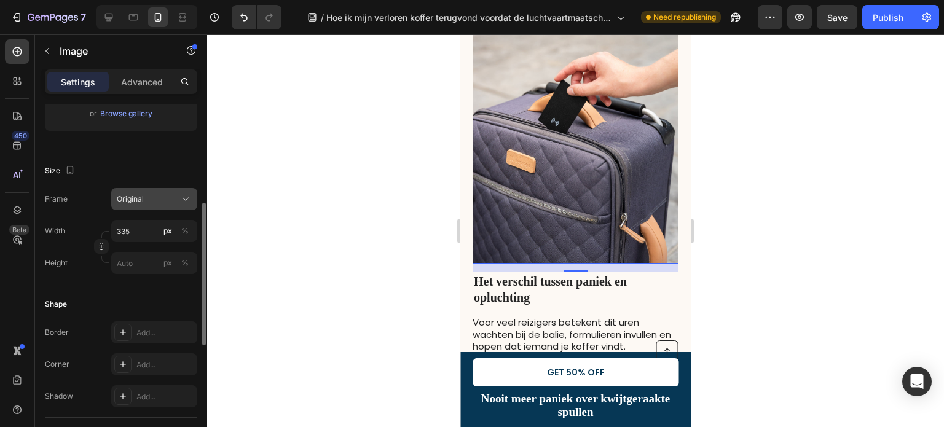
click at [138, 196] on span "Original" at bounding box center [130, 199] width 27 height 11
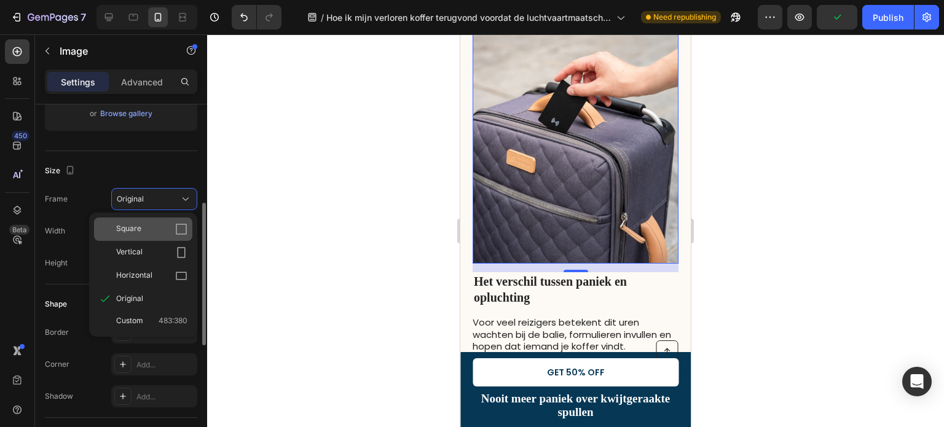
click at [177, 228] on icon at bounding box center [181, 229] width 12 height 12
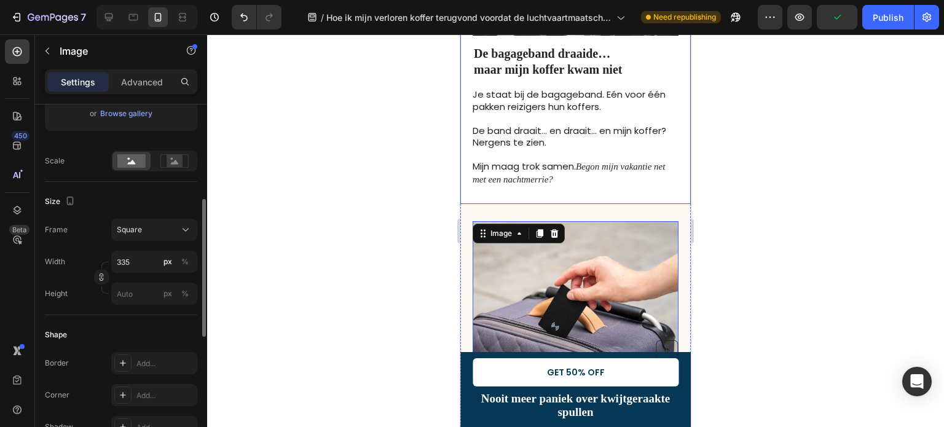
scroll to position [492, 0]
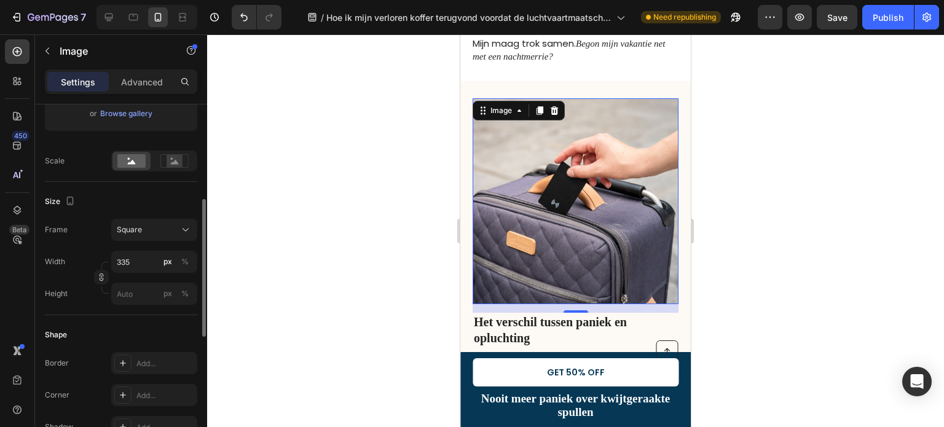
click at [345, 199] on div at bounding box center [575, 230] width 737 height 393
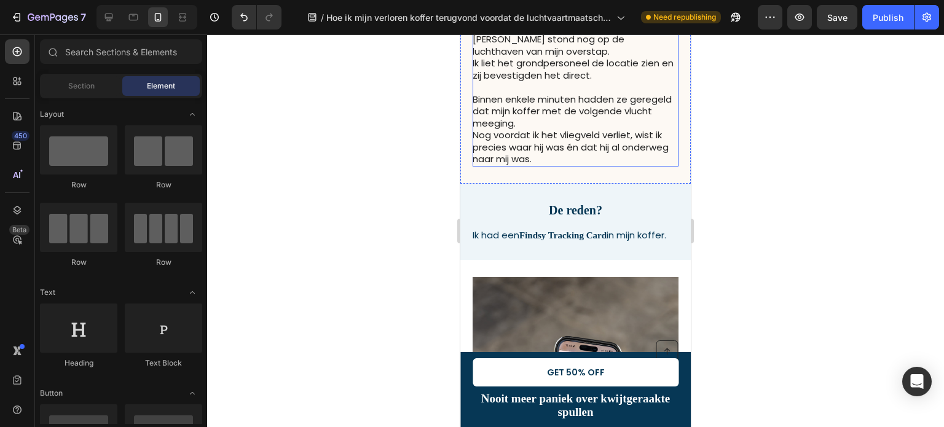
scroll to position [922, 0]
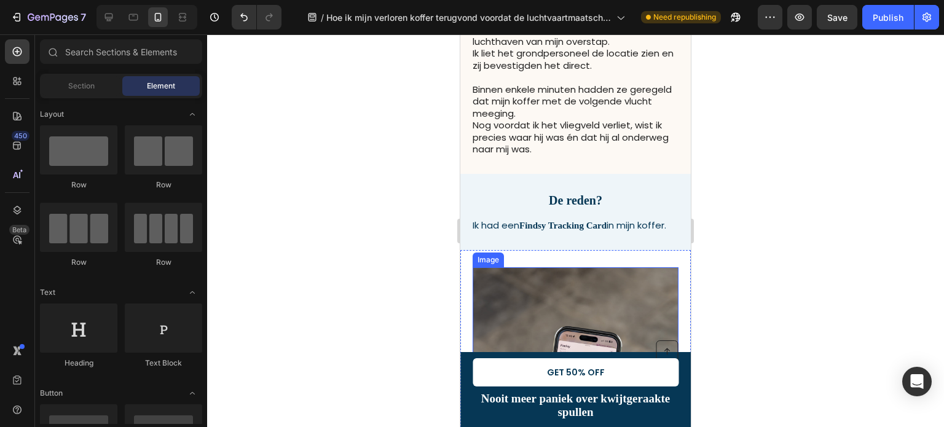
click at [564, 291] on img at bounding box center [576, 411] width 206 height 288
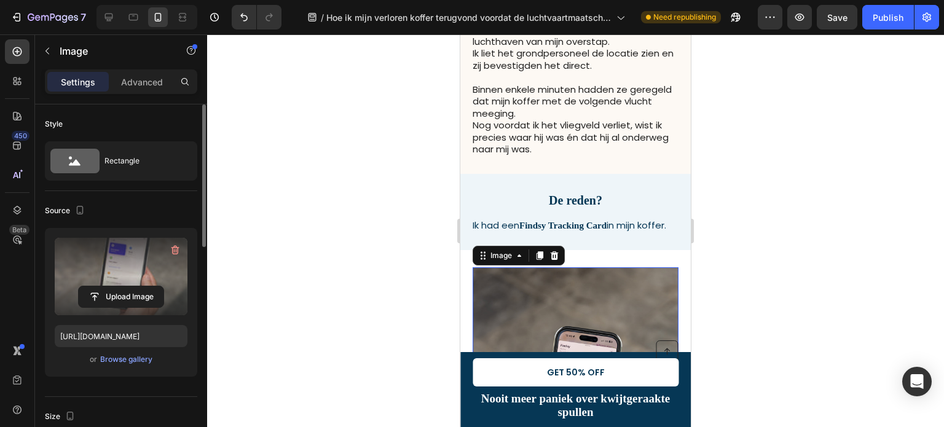
scroll to position [184, 0]
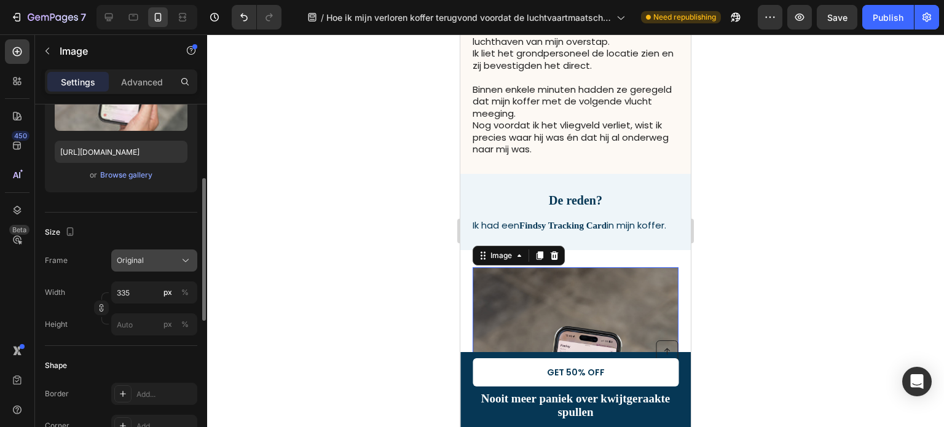
click at [152, 258] on div "Original" at bounding box center [147, 260] width 60 height 11
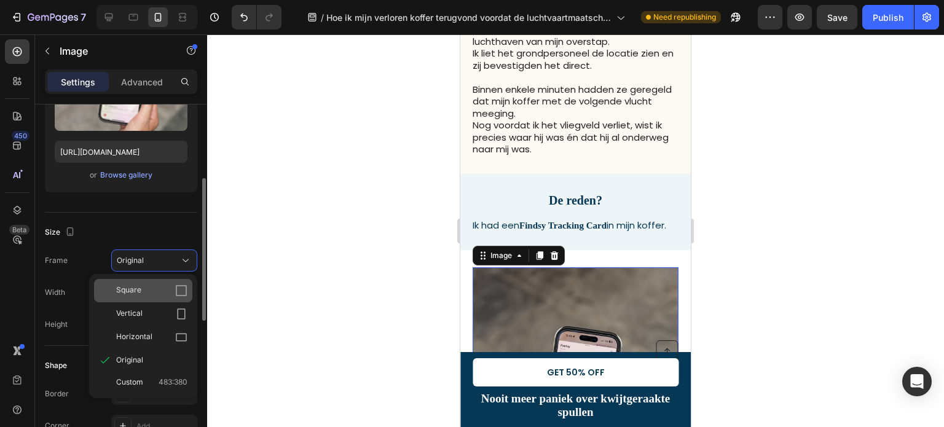
click at [150, 283] on div "Square" at bounding box center [143, 290] width 98 height 23
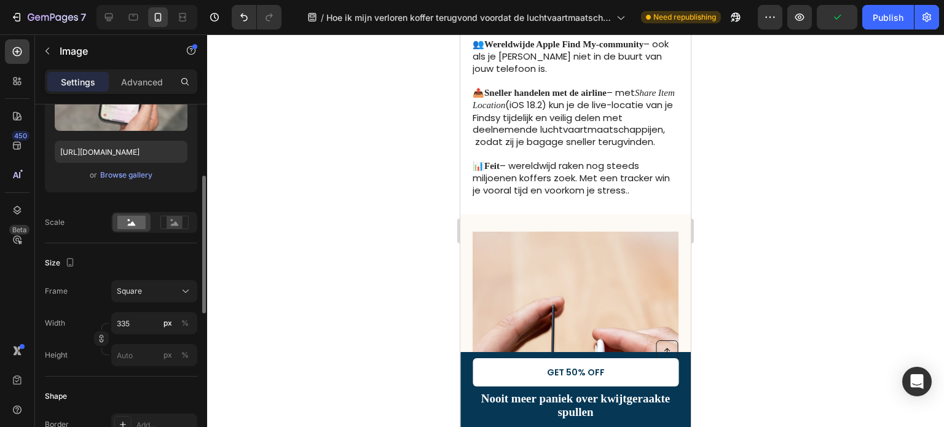
scroll to position [1537, 0]
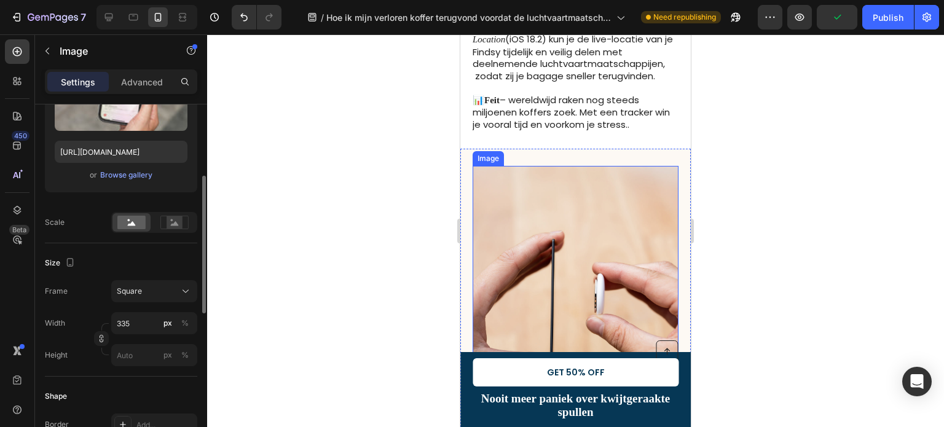
click at [551, 250] on img at bounding box center [576, 310] width 206 height 288
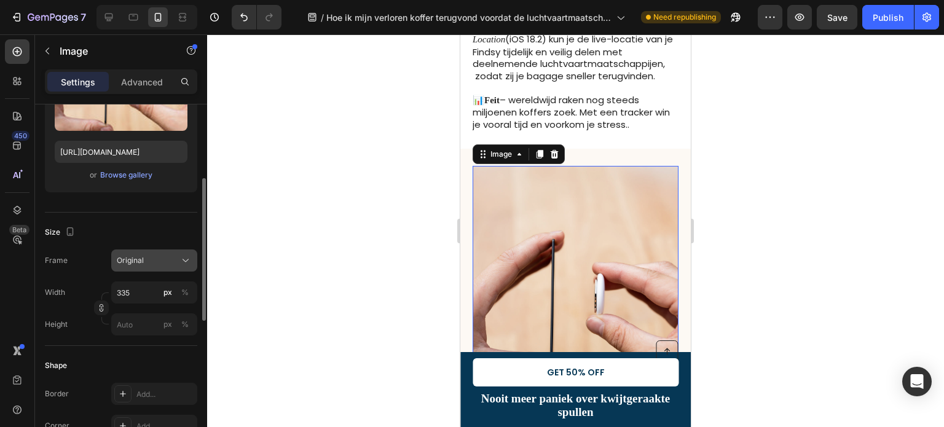
click at [151, 265] on div "Original" at bounding box center [147, 260] width 60 height 11
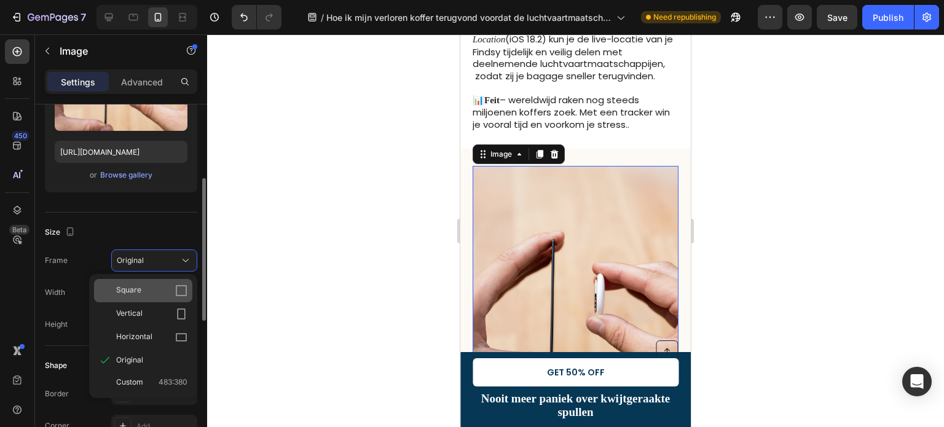
click at [139, 293] on span "Square" at bounding box center [128, 291] width 25 height 12
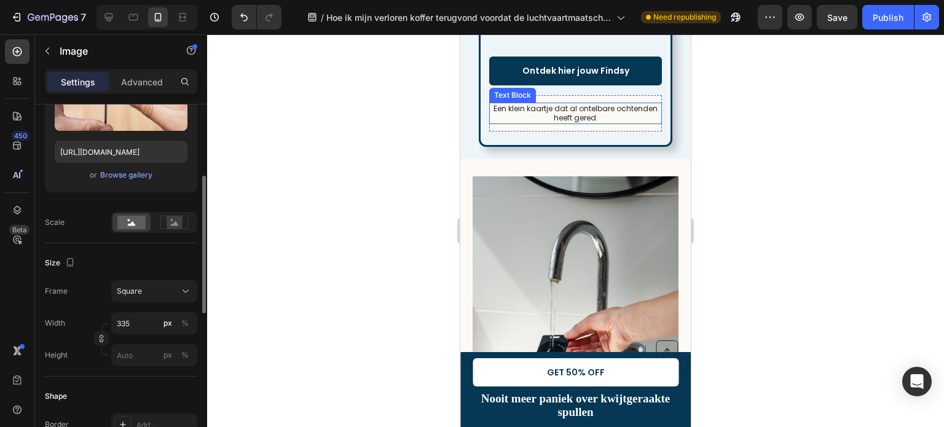
scroll to position [2459, 0]
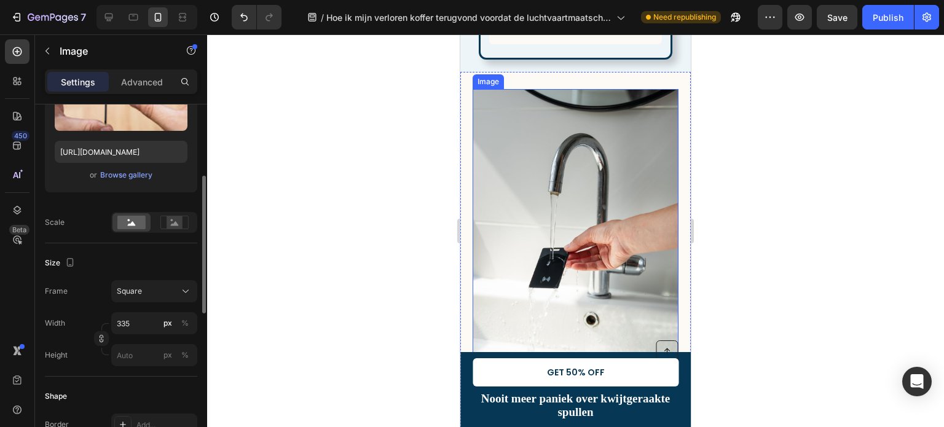
click at [516, 232] on img at bounding box center [576, 233] width 206 height 288
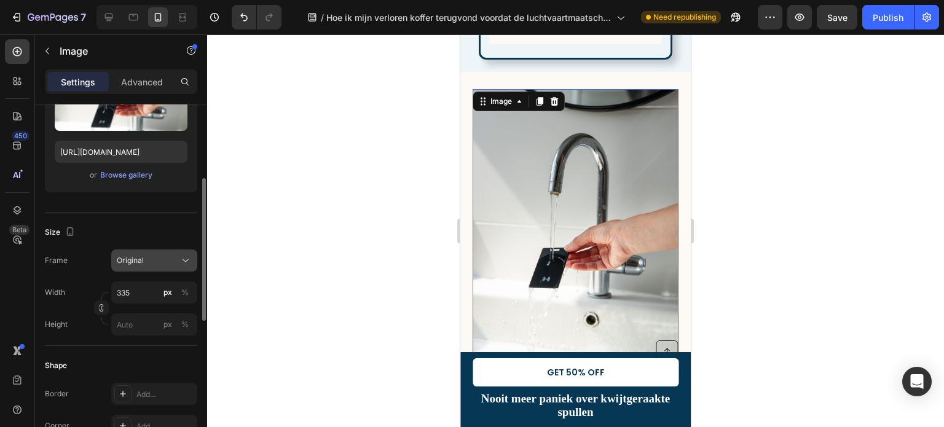
click at [130, 255] on div "Original" at bounding box center [154, 261] width 75 height 12
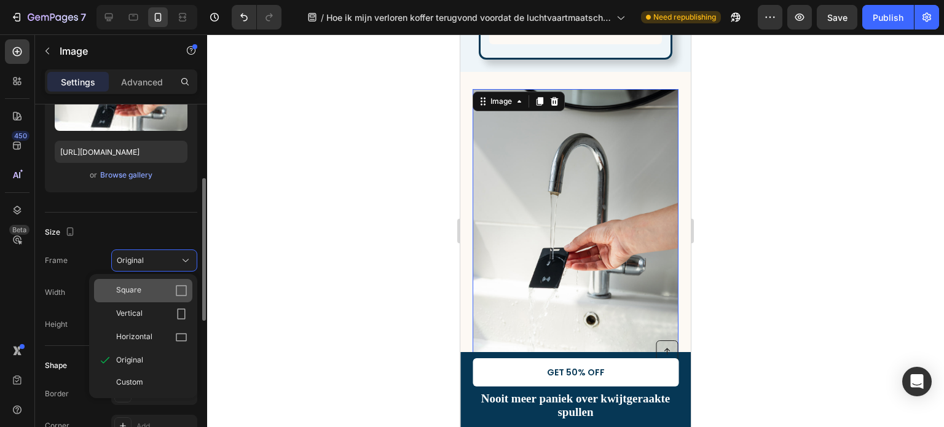
click at [160, 293] on div "Square" at bounding box center [151, 291] width 71 height 12
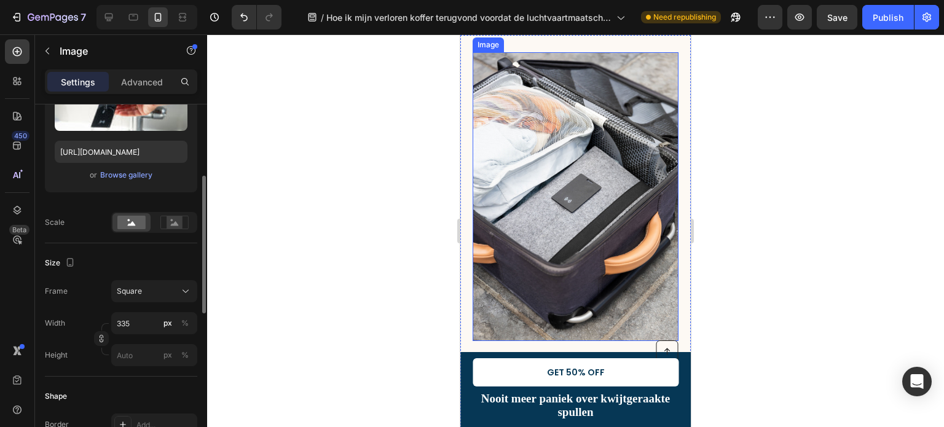
scroll to position [3259, 0]
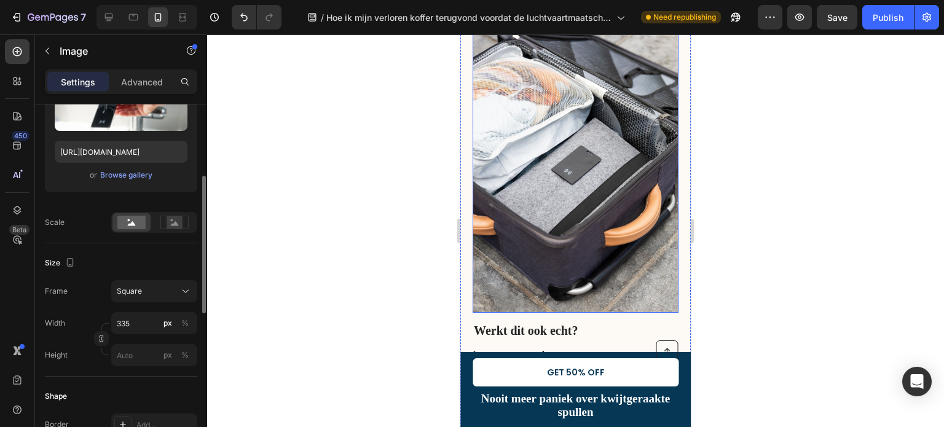
click at [540, 207] on img at bounding box center [576, 168] width 206 height 288
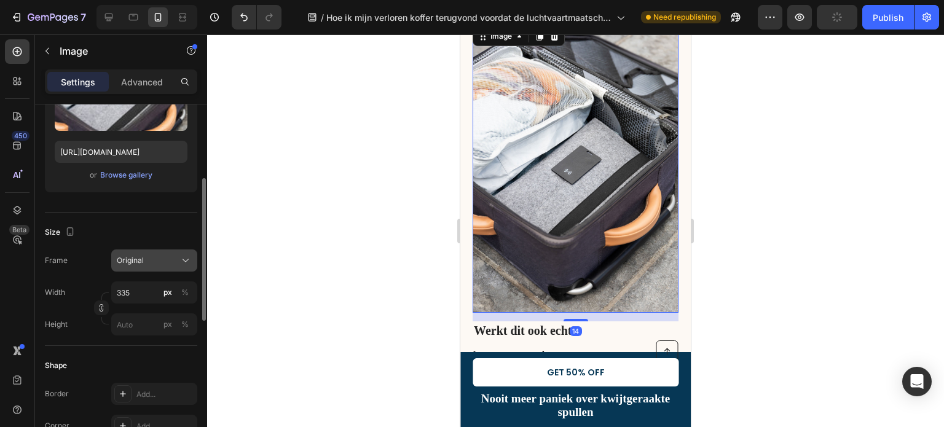
click at [140, 258] on span "Original" at bounding box center [130, 260] width 27 height 11
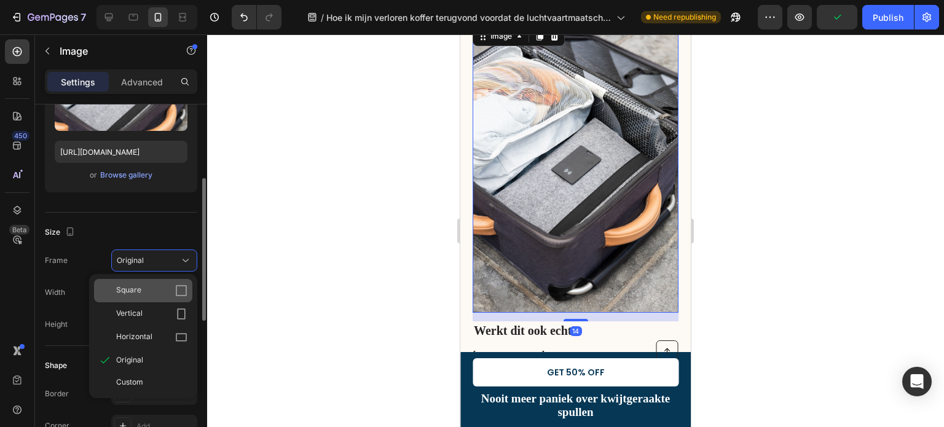
click at [135, 291] on span "Square" at bounding box center [128, 291] width 25 height 12
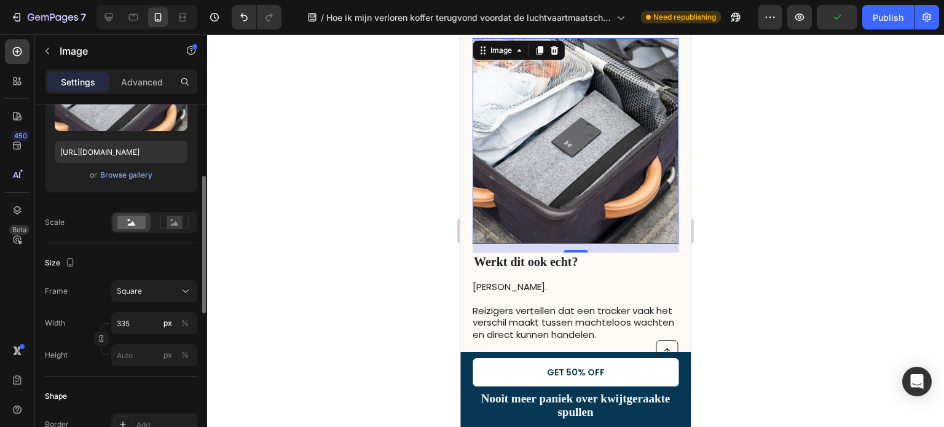
scroll to position [3180, 0]
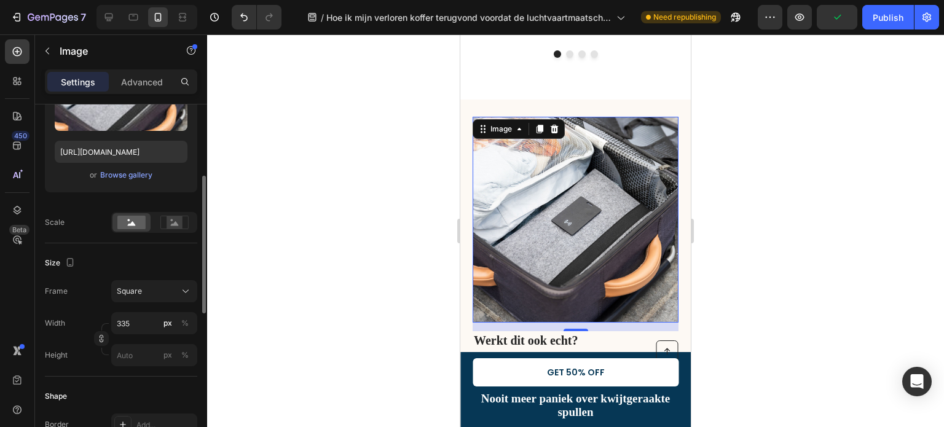
click at [306, 177] on div at bounding box center [575, 230] width 737 height 393
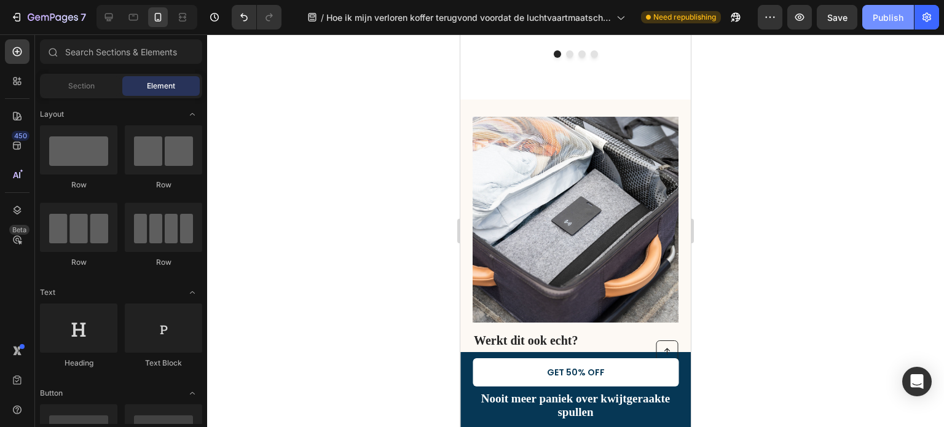
click at [873, 21] on button "Publish" at bounding box center [889, 17] width 52 height 25
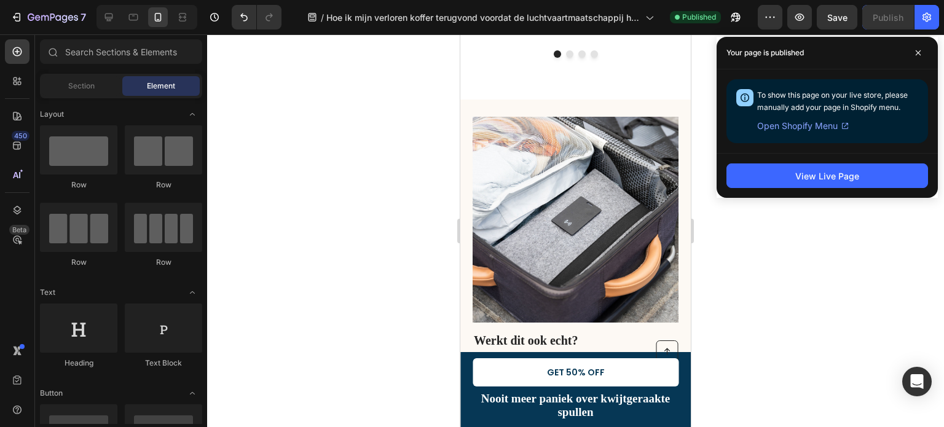
click at [412, 287] on div at bounding box center [575, 230] width 737 height 393
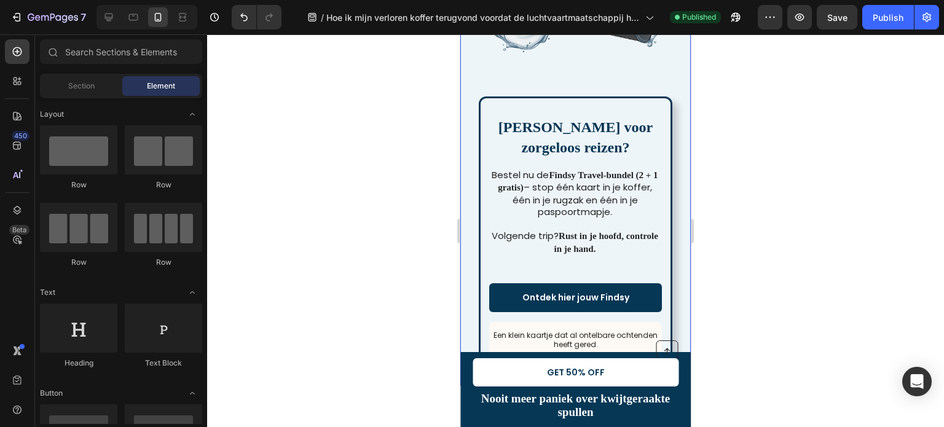
scroll to position [3992, 0]
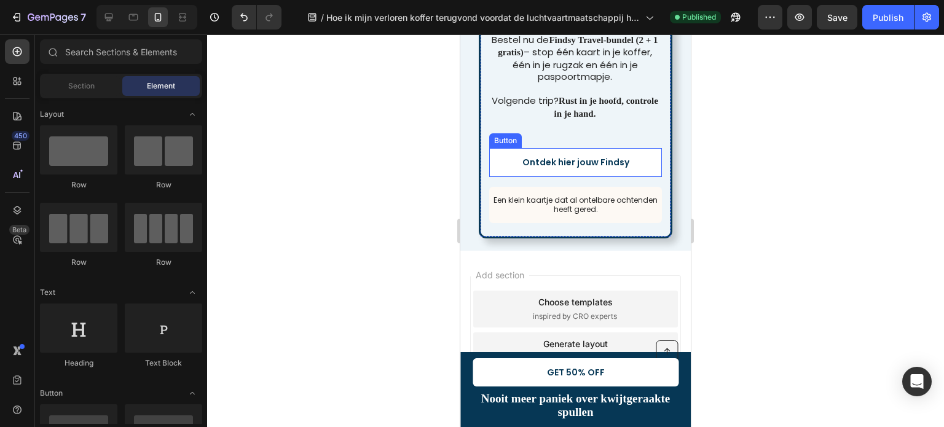
click at [579, 148] on link "Ontdek hier jouw Findsy" at bounding box center [575, 162] width 173 height 28
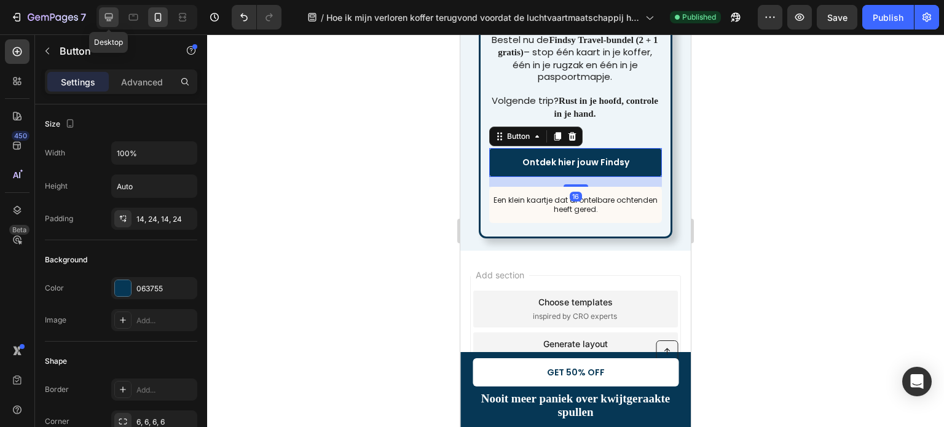
click at [109, 22] on icon at bounding box center [109, 17] width 12 height 12
type input "16"
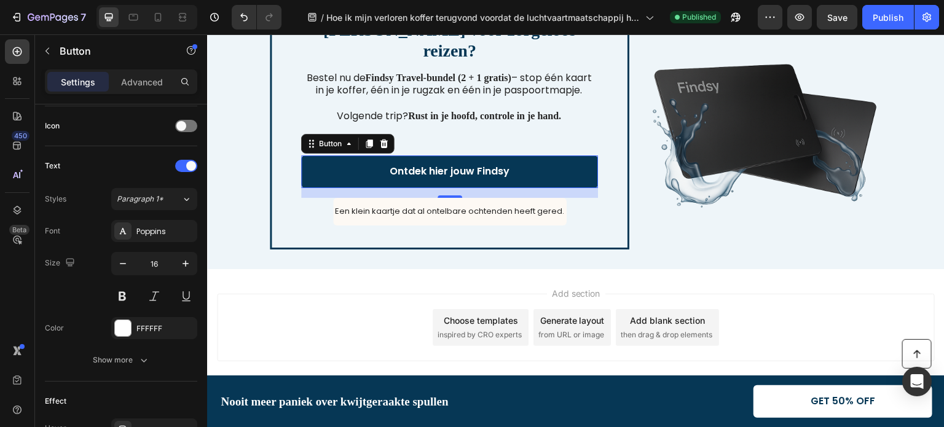
scroll to position [585, 0]
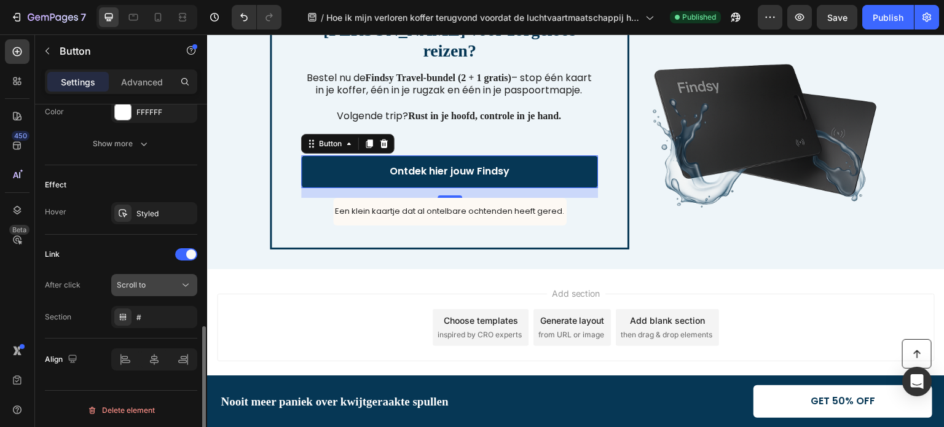
click at [137, 284] on span "Scroll to" at bounding box center [131, 284] width 29 height 9
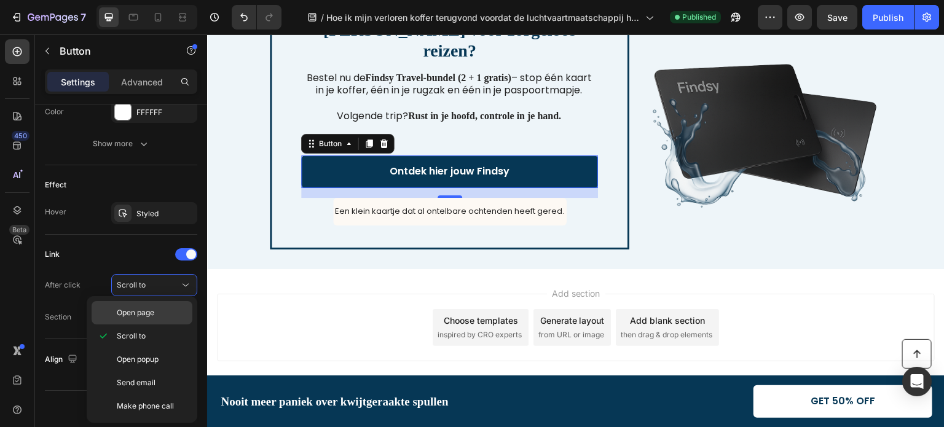
click at [139, 310] on span "Open page" at bounding box center [136, 312] width 38 height 11
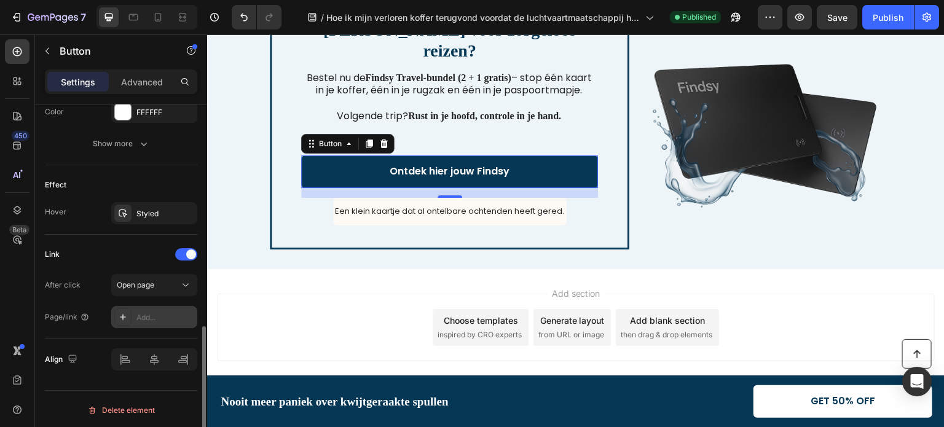
click at [155, 317] on div "Add..." at bounding box center [165, 317] width 58 height 11
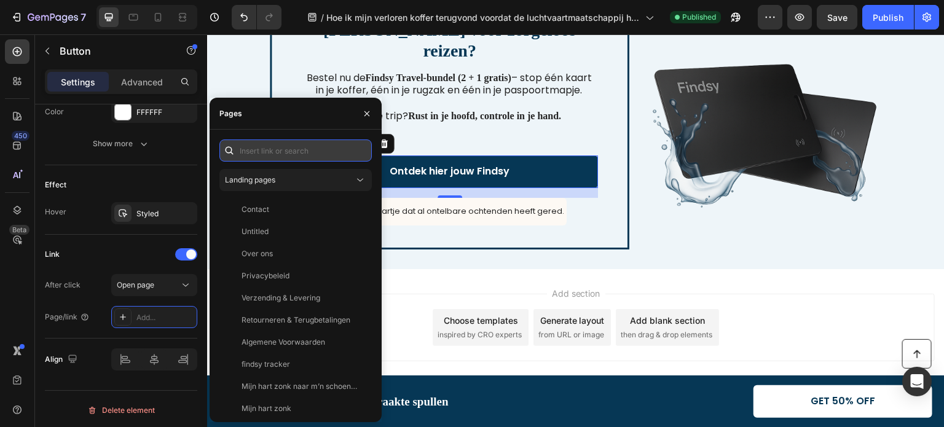
click at [261, 151] on input "text" at bounding box center [295, 151] width 152 height 22
paste input "[URL][DOMAIN_NAME]"
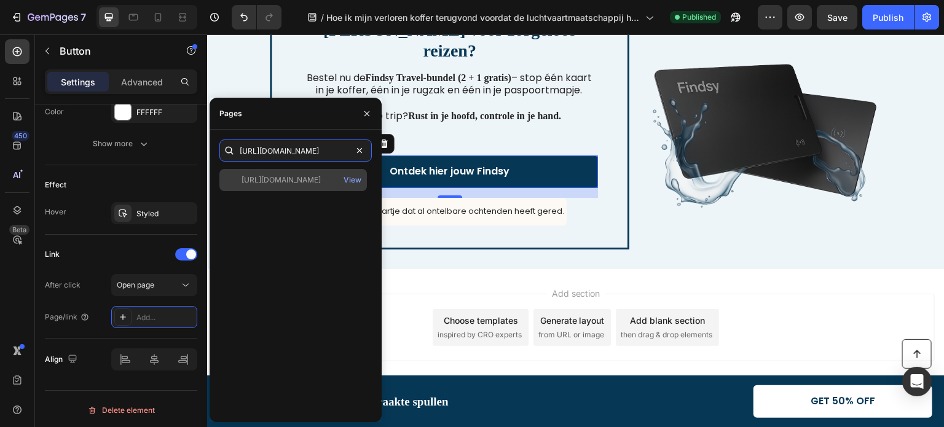
type input "[URL][DOMAIN_NAME]"
click at [283, 177] on div "[URL][DOMAIN_NAME]" at bounding box center [281, 180] width 79 height 11
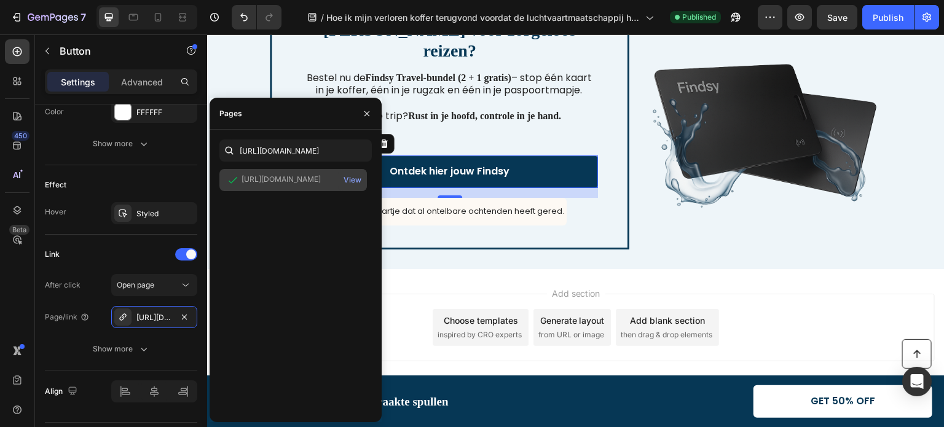
scroll to position [0, 0]
click at [415, 273] on div "Add section Choose templates inspired by CRO experts Generate layout from URL o…" at bounding box center [576, 344] width 738 height 151
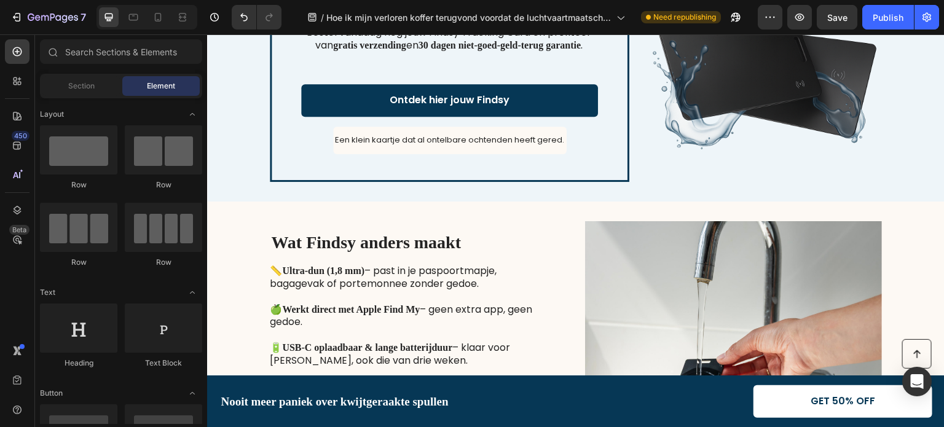
scroll to position [1631, 0]
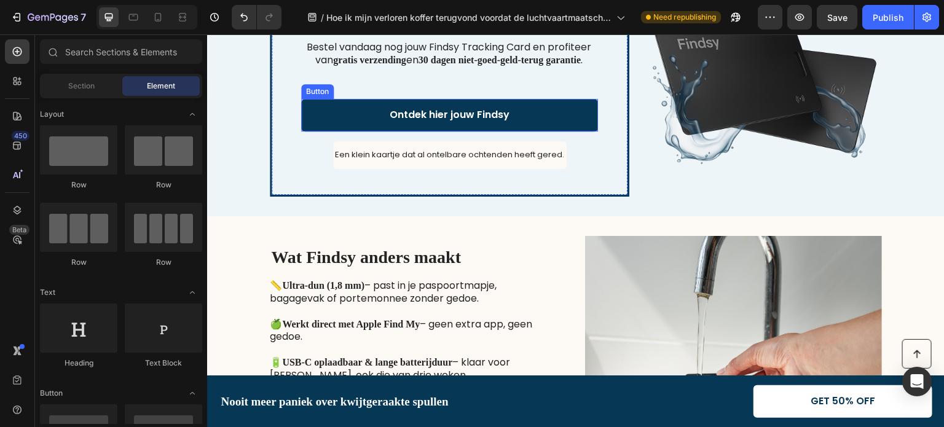
click at [593, 100] on div "Ontdek hier jouw Findsy Button" at bounding box center [449, 115] width 297 height 33
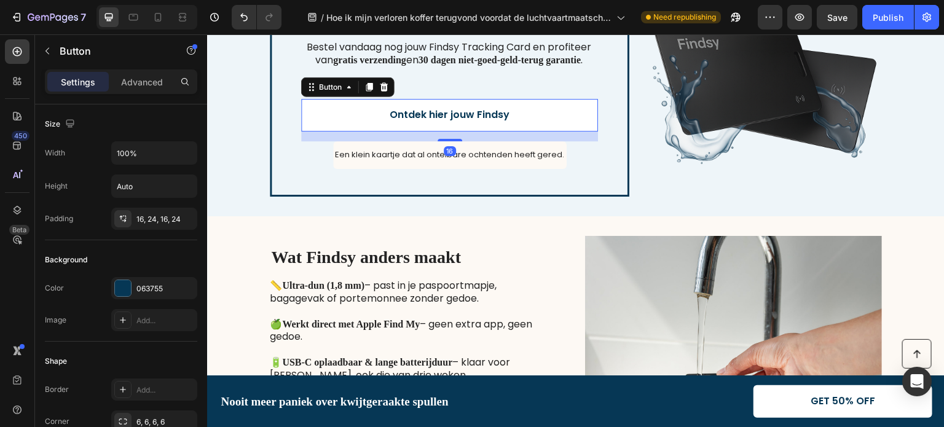
click at [562, 106] on link "Ontdek hier jouw Findsy" at bounding box center [449, 115] width 297 height 33
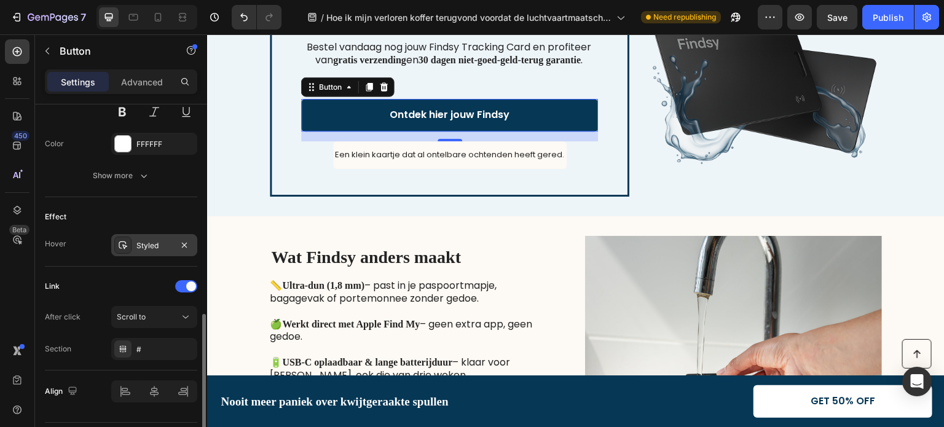
scroll to position [585, 0]
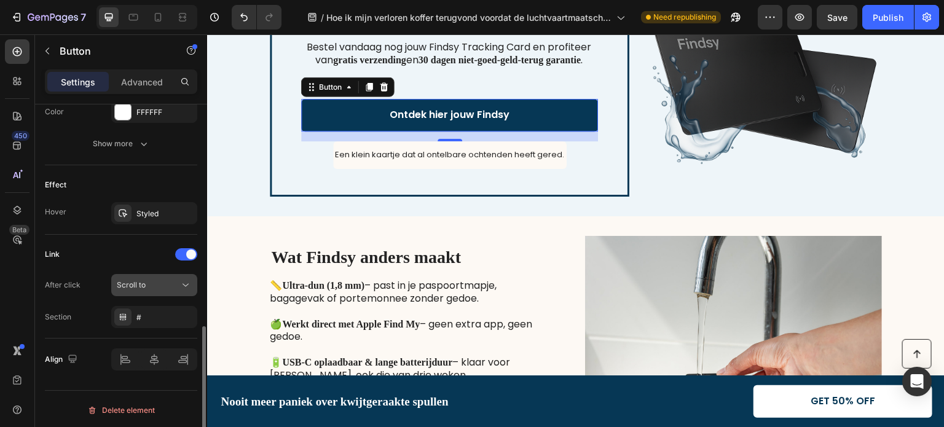
click at [155, 285] on div "Scroll to" at bounding box center [148, 285] width 63 height 11
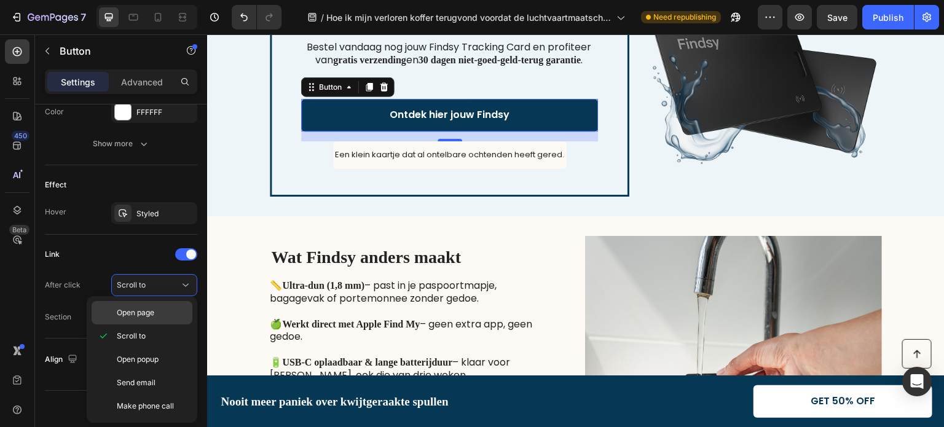
click at [133, 312] on span "Open page" at bounding box center [136, 312] width 38 height 11
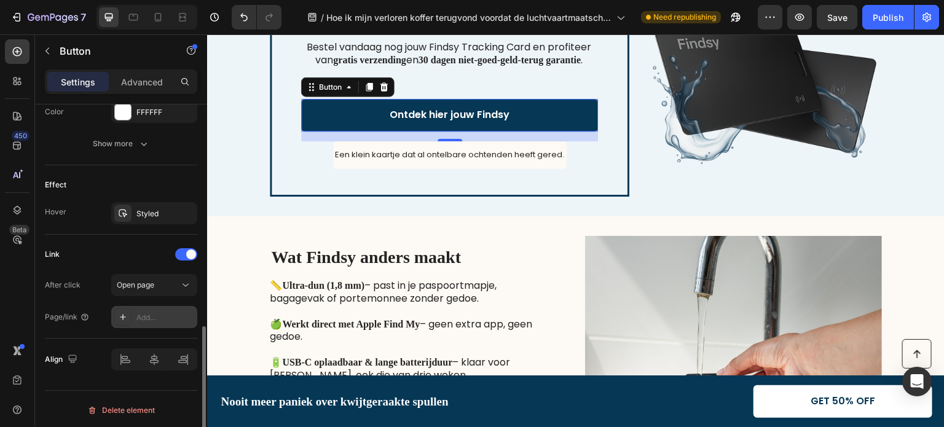
click at [134, 314] on div "Add..." at bounding box center [154, 317] width 86 height 22
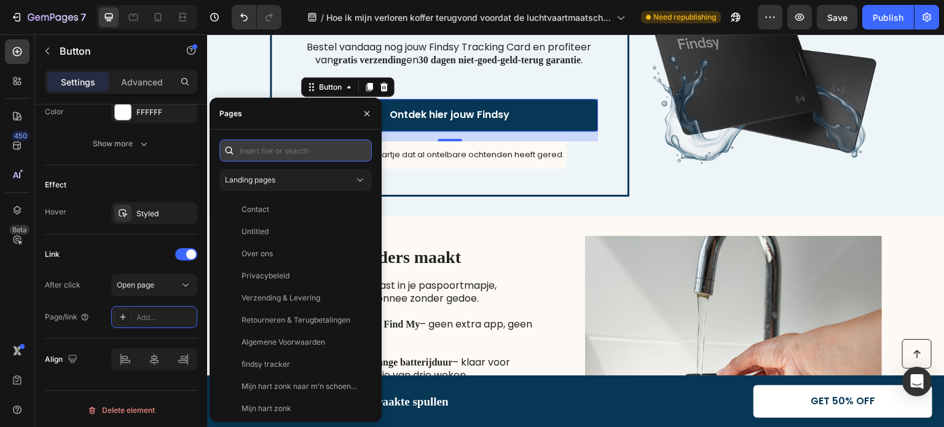
click at [303, 144] on input "text" at bounding box center [295, 151] width 152 height 22
paste input "[URL][DOMAIN_NAME]"
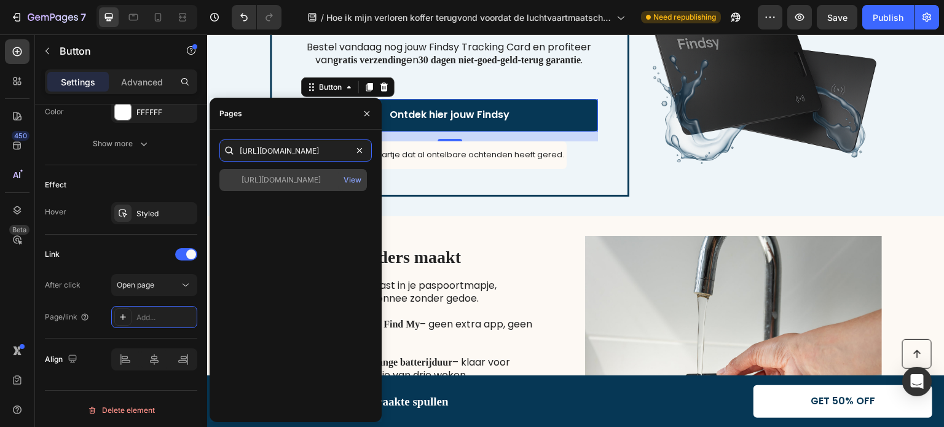
type input "[URL][DOMAIN_NAME]"
click at [302, 182] on div "[URL][DOMAIN_NAME]" at bounding box center [281, 180] width 79 height 11
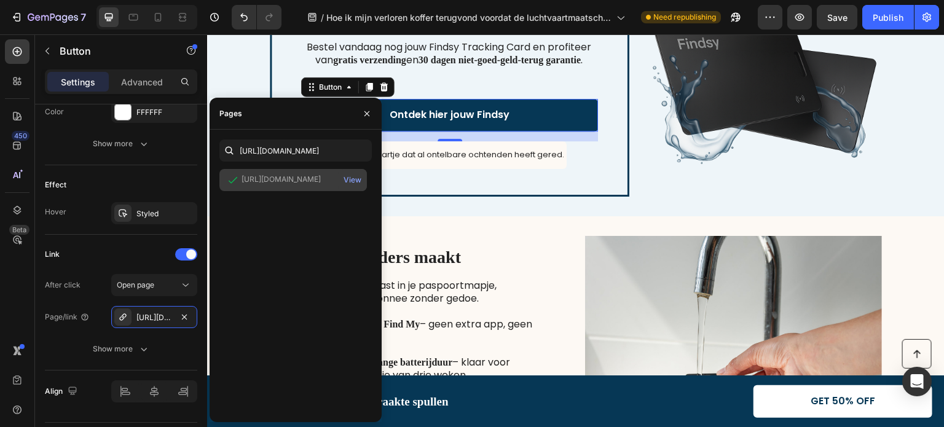
scroll to position [0, 0]
